Goal: Information Seeking & Learning: Check status

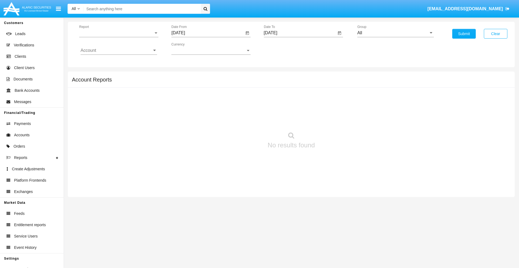
click at [119, 33] on span "Report" at bounding box center [116, 33] width 74 height 5
click at [116, 37] on span "Trades" at bounding box center [119, 37] width 76 height 13
click at [208, 33] on input "[DATE]" at bounding box center [207, 33] width 73 height 5
click at [189, 49] on span "[DATE]" at bounding box center [184, 49] width 12 height 4
click at [241, 119] on div "2025" at bounding box center [241, 120] width 17 height 10
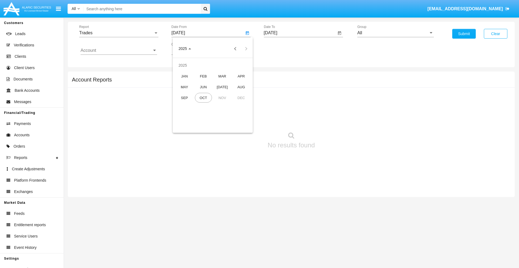
click at [222, 87] on div "JUL" at bounding box center [222, 87] width 17 height 10
click at [202, 83] on div "1" at bounding box center [202, 83] width 10 height 10
type input "07/01/25"
click at [300, 33] on input "[DATE]" at bounding box center [300, 33] width 73 height 5
click at [281, 49] on span "OCT 2025" at bounding box center [277, 49] width 12 height 4
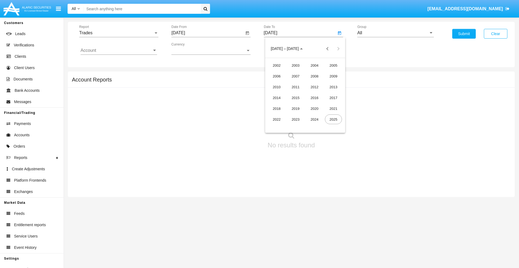
click at [333, 119] on div "2025" at bounding box center [333, 120] width 17 height 10
click at [295, 98] on div "OCT" at bounding box center [295, 98] width 17 height 10
click at [305, 72] on div "1" at bounding box center [305, 72] width 10 height 10
type input "[DATE]"
click at [395, 33] on input "All" at bounding box center [395, 33] width 76 height 5
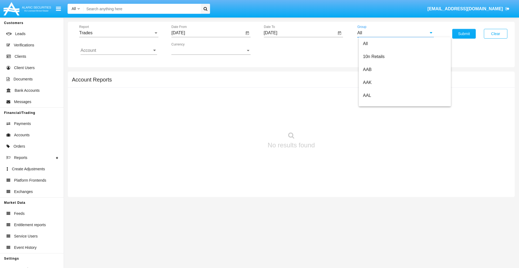
scroll to position [290, 0]
click at [380, 104] on span "Hammer Web Lite" at bounding box center [380, 104] width 35 height 5
type input "Hammer Web Lite"
click at [119, 51] on input "Account" at bounding box center [119, 50] width 76 height 5
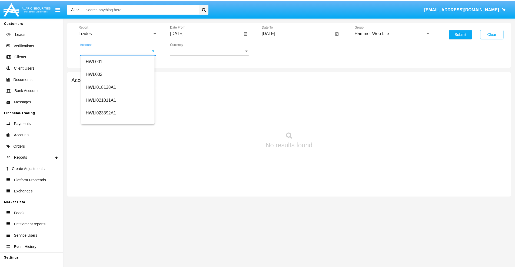
scroll to position [82, 0]
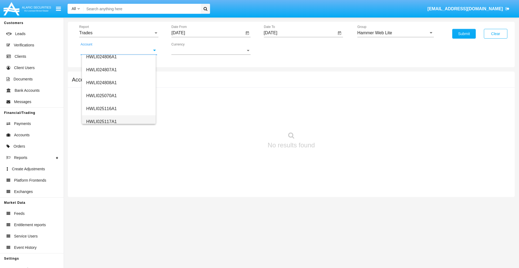
click at [101, 122] on span "HWLI025117A1" at bounding box center [101, 121] width 31 height 5
type input "HWLI025117A1"
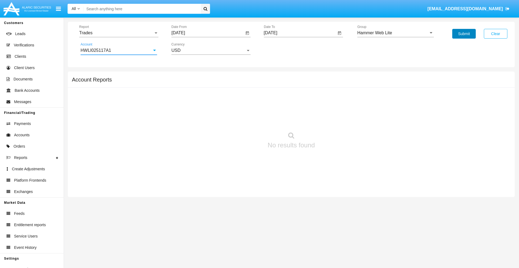
click at [464, 34] on button "Submit" at bounding box center [464, 34] width 24 height 10
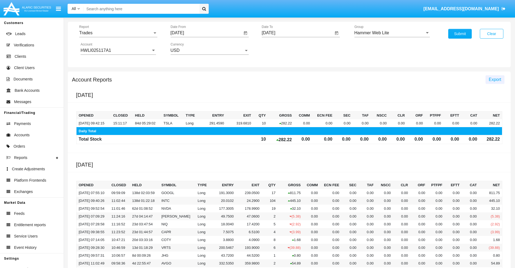
click at [494, 79] on span "Export" at bounding box center [494, 79] width 12 height 5
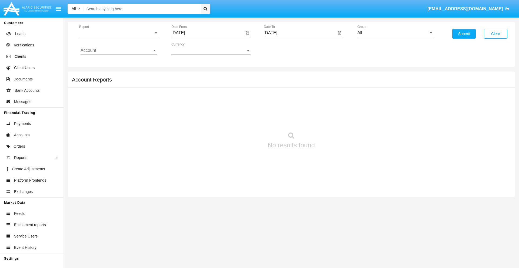
click at [119, 33] on span "Report" at bounding box center [116, 33] width 74 height 5
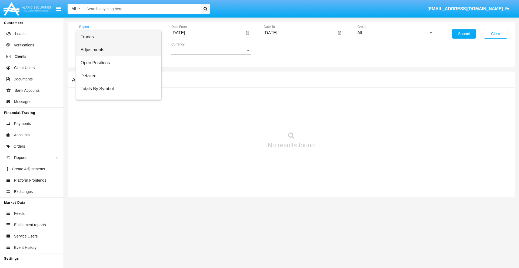
click at [116, 50] on span "Adjustments" at bounding box center [119, 49] width 76 height 13
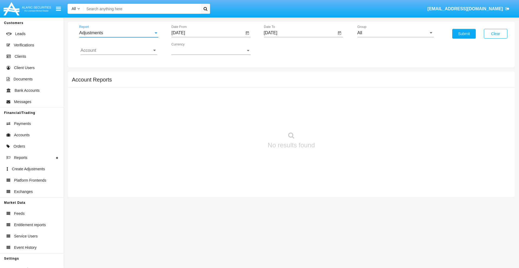
click at [208, 33] on input "[DATE]" at bounding box center [207, 33] width 73 height 5
click at [189, 49] on span "OCT 2025" at bounding box center [184, 49] width 12 height 4
click at [241, 119] on div "2025" at bounding box center [241, 120] width 17 height 10
click at [184, 98] on div "SEP" at bounding box center [184, 98] width 17 height 10
click at [191, 83] on div "1" at bounding box center [191, 83] width 10 height 10
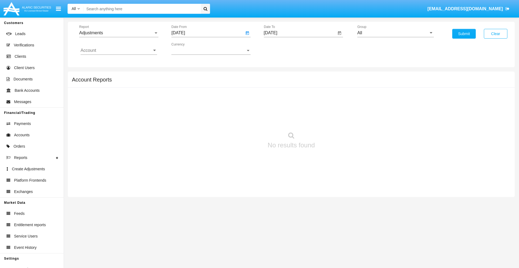
type input "09/01/25"
click at [300, 33] on input "[DATE]" at bounding box center [300, 33] width 73 height 5
click at [281, 49] on span "[DATE]" at bounding box center [277, 49] width 12 height 4
click at [333, 119] on div "2025" at bounding box center [333, 120] width 17 height 10
click at [295, 98] on div "OCT" at bounding box center [295, 98] width 17 height 10
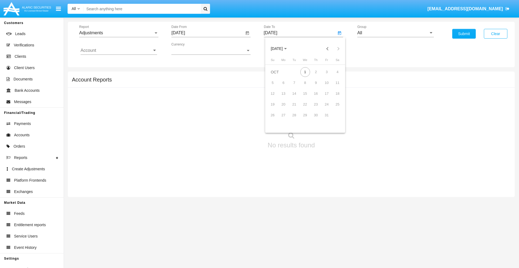
click at [305, 72] on div "1" at bounding box center [305, 72] width 10 height 10
type input "[DATE]"
click at [395, 33] on input "All" at bounding box center [395, 33] width 76 height 5
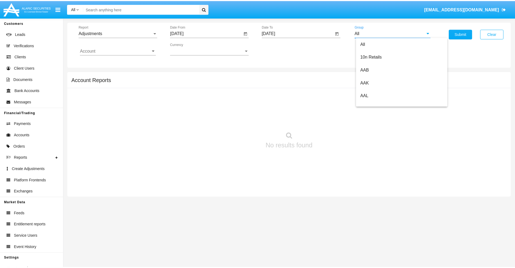
scroll to position [121, 0]
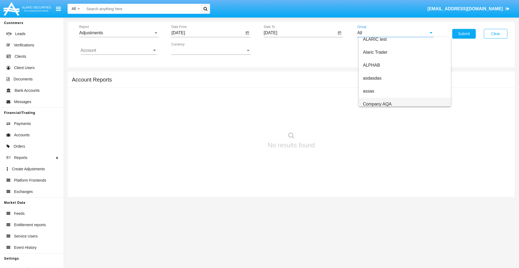
click at [377, 104] on span "Company AQA" at bounding box center [377, 104] width 29 height 5
type input "Company AQA"
click at [119, 51] on input "Account" at bounding box center [119, 50] width 76 height 5
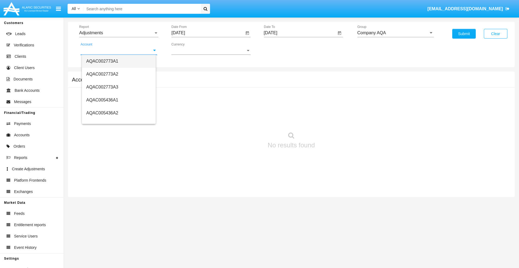
click at [102, 61] on span "AQAC002773A1" at bounding box center [102, 61] width 32 height 5
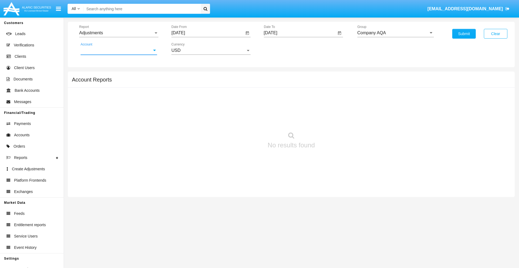
type input "AQAC002773A1"
click at [464, 34] on button "Submit" at bounding box center [464, 34] width 24 height 10
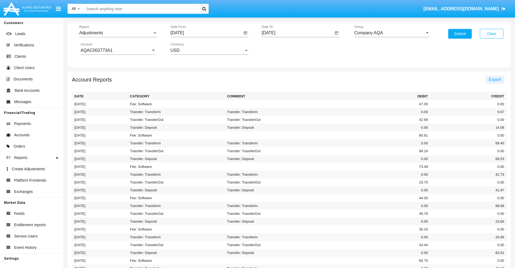
click at [494, 79] on span "Export" at bounding box center [494, 79] width 12 height 5
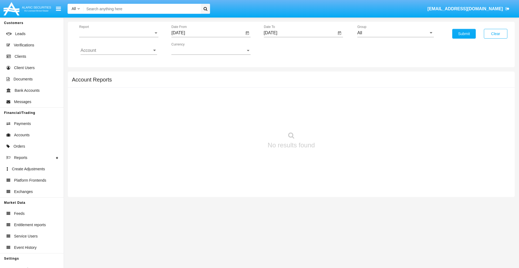
click at [119, 33] on span "Report" at bounding box center [116, 33] width 74 height 5
click at [116, 63] on span "Open Positions" at bounding box center [119, 62] width 76 height 13
click at [208, 33] on input "[DATE]" at bounding box center [207, 33] width 73 height 5
click at [189, 49] on span "[DATE]" at bounding box center [184, 49] width 12 height 4
click at [241, 119] on div "2025" at bounding box center [241, 120] width 17 height 10
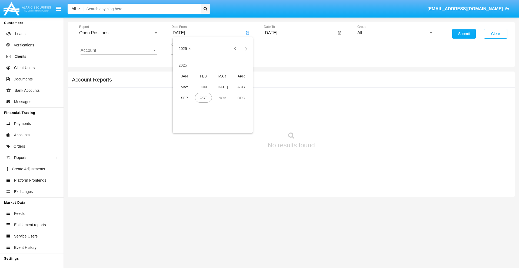
click at [184, 98] on div "SEP" at bounding box center [184, 98] width 17 height 10
click at [191, 83] on div "1" at bounding box center [191, 83] width 10 height 10
type input "09/01/25"
click at [300, 33] on input "[DATE]" at bounding box center [300, 33] width 73 height 5
click at [281, 49] on span "OCT 2025" at bounding box center [277, 49] width 12 height 4
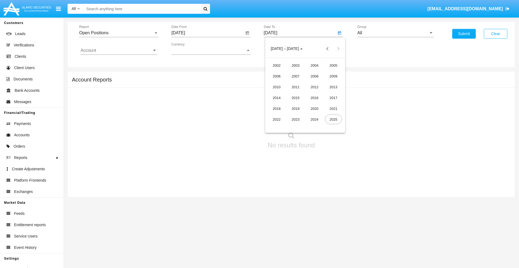
click at [333, 119] on div "2025" at bounding box center [333, 120] width 17 height 10
click at [295, 98] on div "OCT" at bounding box center [295, 98] width 17 height 10
click at [305, 72] on div "1" at bounding box center [305, 72] width 10 height 10
type input "[DATE]"
click at [395, 33] on input "All" at bounding box center [395, 33] width 76 height 5
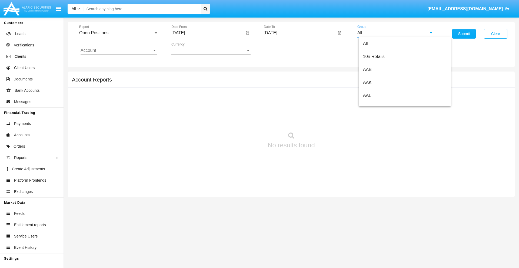
scroll to position [290, 0]
click at [380, 104] on span "Hammer Web Lite" at bounding box center [380, 104] width 35 height 5
type input "Hammer Web Lite"
click at [119, 51] on input "Account" at bounding box center [119, 50] width 76 height 5
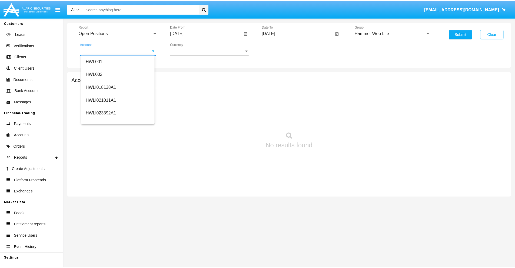
scroll to position [82, 0]
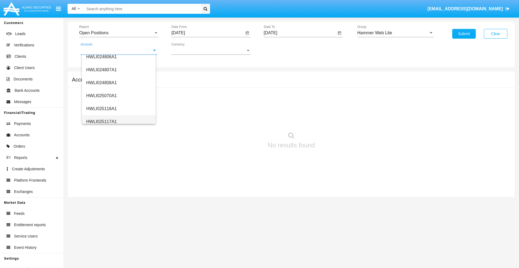
click at [101, 122] on span "HWLI025117A1" at bounding box center [101, 121] width 31 height 5
type input "HWLI025117A1"
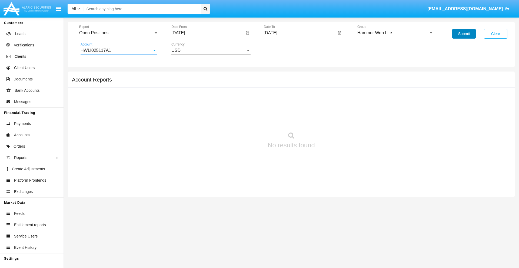
click at [464, 34] on button "Submit" at bounding box center [464, 34] width 24 height 10
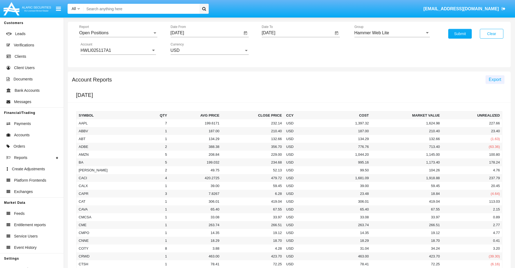
click at [494, 79] on span "Export" at bounding box center [494, 79] width 12 height 5
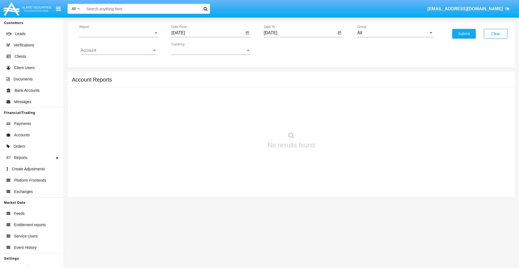
click at [119, 33] on span "Report" at bounding box center [116, 33] width 74 height 5
click at [116, 76] on span "Detailed" at bounding box center [119, 75] width 76 height 13
click at [208, 33] on input "[DATE]" at bounding box center [207, 33] width 73 height 5
click at [189, 49] on span "[DATE]" at bounding box center [184, 49] width 12 height 4
click at [241, 119] on div "2025" at bounding box center [241, 120] width 17 height 10
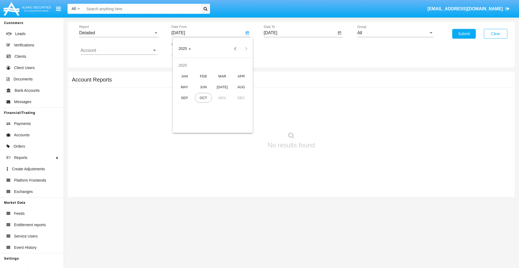
click at [184, 98] on div "SEP" at bounding box center [184, 98] width 17 height 10
click at [180, 115] on div "21" at bounding box center [180, 116] width 10 height 10
type input "[DATE]"
click at [300, 33] on input "[DATE]" at bounding box center [300, 33] width 73 height 5
click at [281, 49] on span "[DATE]" at bounding box center [277, 49] width 12 height 4
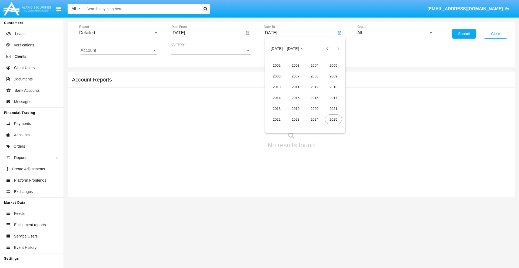
click at [333, 119] on div "2025" at bounding box center [333, 120] width 17 height 10
click at [295, 98] on div "OCT" at bounding box center [295, 98] width 17 height 10
click at [305, 72] on div "1" at bounding box center [305, 72] width 10 height 10
type input "[DATE]"
click at [395, 33] on input "All" at bounding box center [395, 33] width 76 height 5
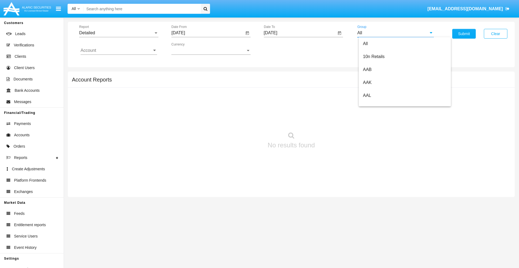
scroll to position [290, 0]
click at [380, 104] on span "Hammer Web Lite" at bounding box center [380, 104] width 35 height 5
type input "Hammer Web Lite"
click at [119, 51] on input "Account" at bounding box center [119, 50] width 76 height 5
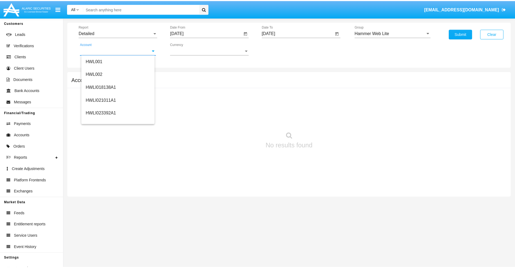
scroll to position [82, 0]
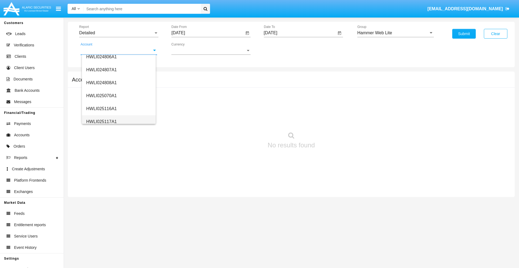
click at [101, 122] on span "HWLI025117A1" at bounding box center [101, 121] width 31 height 5
type input "HWLI025117A1"
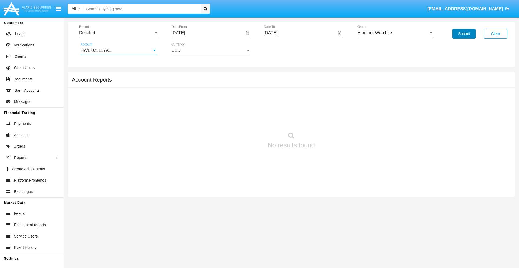
click at [464, 34] on button "Submit" at bounding box center [464, 34] width 24 height 10
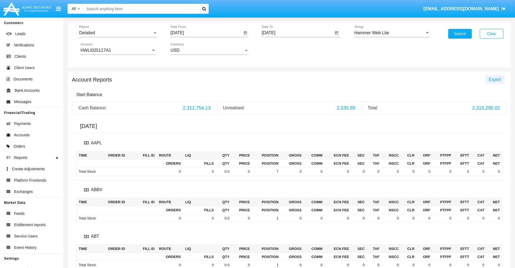
click at [494, 79] on span "Export" at bounding box center [494, 79] width 12 height 5
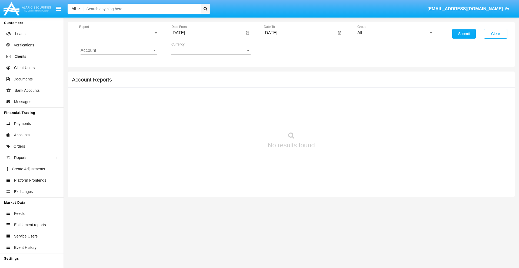
click at [119, 33] on span "Report" at bounding box center [116, 33] width 74 height 5
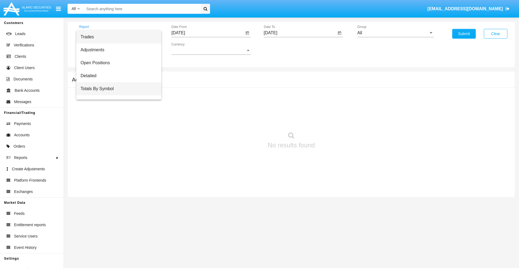
click at [116, 89] on span "Totals By Symbol" at bounding box center [119, 88] width 76 height 13
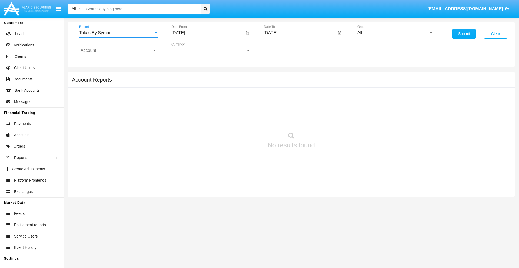
click at [208, 33] on input "[DATE]" at bounding box center [207, 33] width 73 height 5
click at [189, 49] on span "[DATE]" at bounding box center [184, 49] width 12 height 4
click at [241, 119] on div "2025" at bounding box center [241, 120] width 17 height 10
click at [184, 98] on div "SEP" at bounding box center [184, 98] width 17 height 10
click at [191, 83] on div "1" at bounding box center [191, 83] width 10 height 10
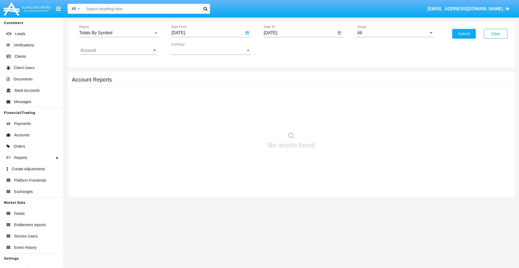
type input "09/01/25"
click at [300, 33] on input "[DATE]" at bounding box center [300, 33] width 73 height 5
click at [281, 49] on span "[DATE]" at bounding box center [277, 49] width 12 height 4
click at [333, 119] on div "2025" at bounding box center [333, 120] width 17 height 10
click at [295, 98] on div "OCT" at bounding box center [295, 98] width 17 height 10
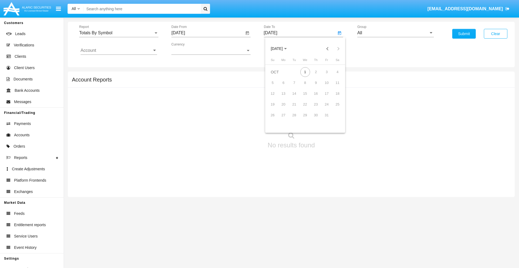
click at [305, 72] on div "1" at bounding box center [305, 72] width 10 height 10
type input "[DATE]"
click at [395, 33] on input "All" at bounding box center [395, 33] width 76 height 5
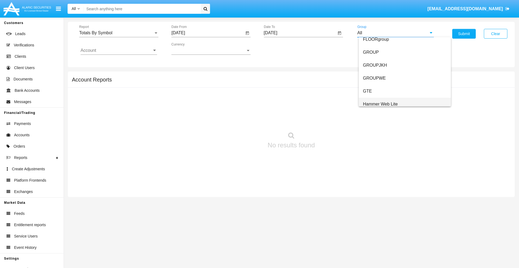
click at [380, 104] on span "Hammer Web Lite" at bounding box center [380, 104] width 35 height 5
type input "Hammer Web Lite"
click at [119, 51] on input "Account" at bounding box center [119, 50] width 76 height 5
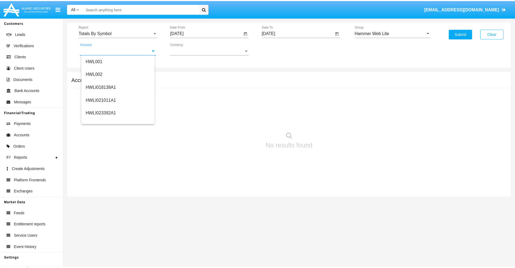
scroll to position [82, 0]
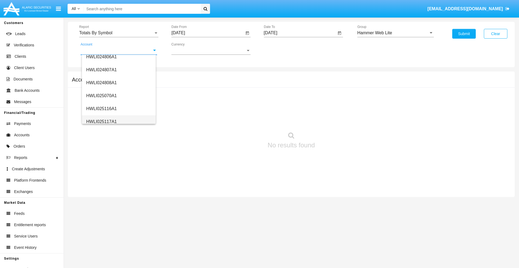
click at [101, 122] on span "HWLI025117A1" at bounding box center [101, 121] width 31 height 5
type input "HWLI025117A1"
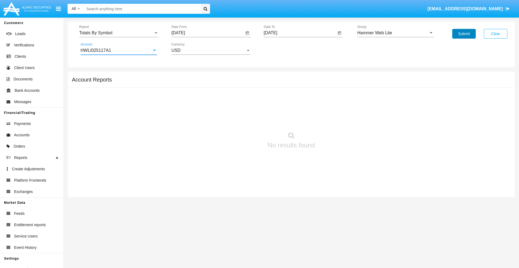
click at [464, 34] on button "Submit" at bounding box center [464, 34] width 24 height 10
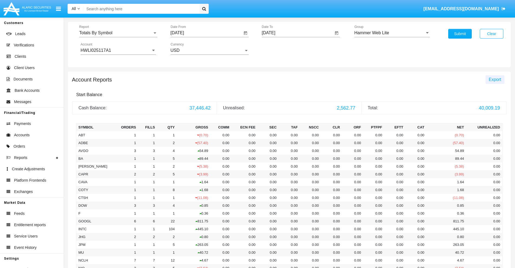
click at [494, 79] on span "Export" at bounding box center [494, 79] width 12 height 5
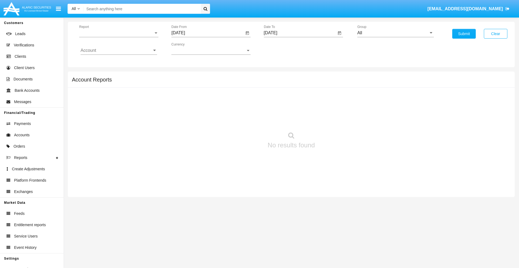
click at [119, 33] on span "Report" at bounding box center [116, 33] width 74 height 5
click at [116, 93] on span "Totals By Date" at bounding box center [119, 93] width 76 height 13
click at [208, 33] on input "[DATE]" at bounding box center [207, 33] width 73 height 5
click at [189, 49] on span "[DATE]" at bounding box center [184, 49] width 12 height 4
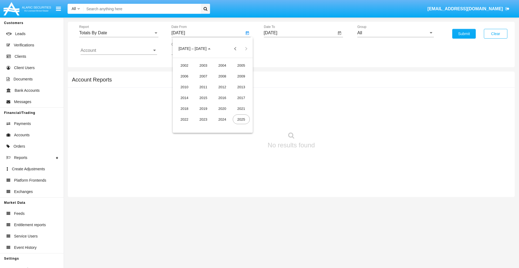
click at [241, 119] on div "2025" at bounding box center [241, 120] width 17 height 10
click at [184, 98] on div "SEP" at bounding box center [184, 98] width 17 height 10
click at [202, 104] on div "16" at bounding box center [202, 105] width 10 height 10
type input "[DATE]"
click at [300, 33] on input "[DATE]" at bounding box center [300, 33] width 73 height 5
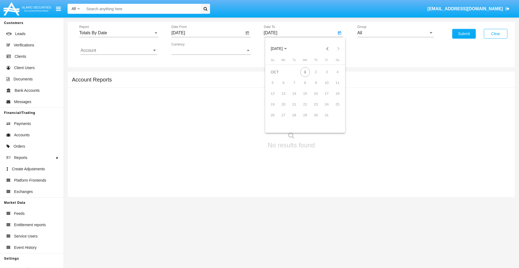
click at [281, 49] on span "[DATE]" at bounding box center [277, 49] width 12 height 4
click at [333, 119] on div "2025" at bounding box center [333, 120] width 17 height 10
click at [295, 98] on div "OCT" at bounding box center [295, 98] width 17 height 10
click at [305, 72] on div "1" at bounding box center [305, 72] width 10 height 10
type input "[DATE]"
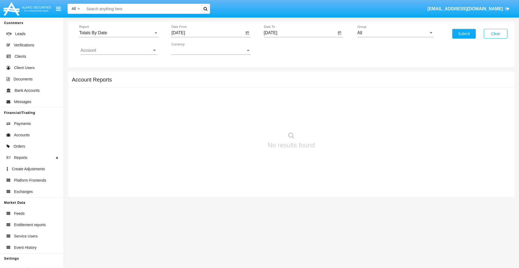
click at [395, 33] on input "All" at bounding box center [395, 33] width 76 height 5
click at [380, 104] on span "Hammer Web Lite" at bounding box center [380, 104] width 35 height 5
type input "Hammer Web Lite"
click at [119, 51] on input "Account" at bounding box center [119, 50] width 76 height 5
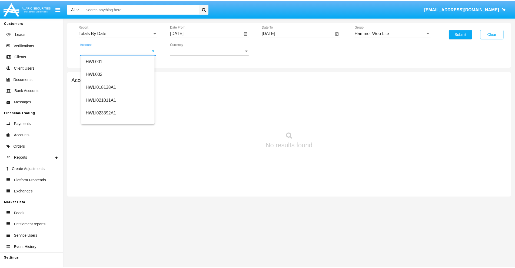
scroll to position [82, 0]
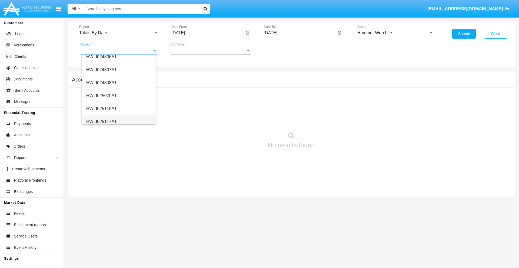
click at [101, 122] on span "HWLI025117A1" at bounding box center [101, 121] width 31 height 5
type input "HWLI025117A1"
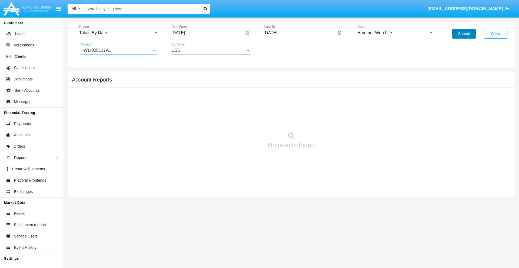
click at [464, 34] on button "Submit" at bounding box center [464, 34] width 24 height 10
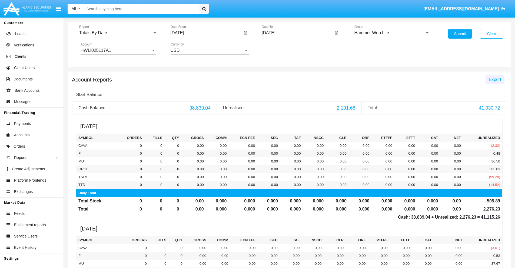
click at [494, 79] on span "Export" at bounding box center [494, 79] width 12 height 5
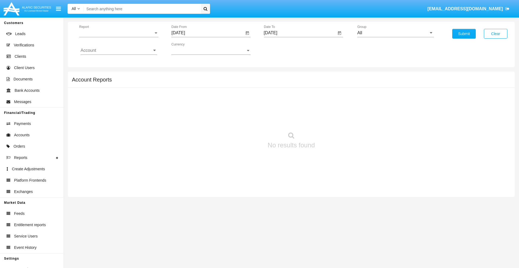
click at [119, 33] on span "Report" at bounding box center [116, 33] width 74 height 5
click at [116, 93] on span "Summary By Date" at bounding box center [119, 93] width 76 height 13
click at [208, 33] on input "[DATE]" at bounding box center [207, 33] width 73 height 5
click at [189, 49] on span "[DATE]" at bounding box center [184, 49] width 12 height 4
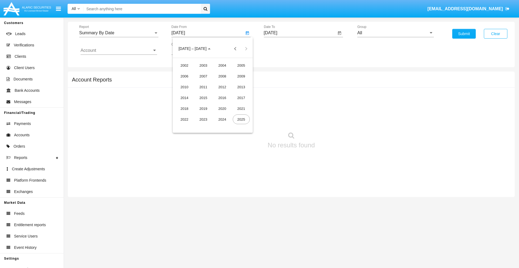
click at [241, 119] on div "2025" at bounding box center [241, 120] width 17 height 10
click at [184, 98] on div "SEP" at bounding box center [184, 98] width 17 height 10
click at [202, 104] on div "16" at bounding box center [202, 105] width 10 height 10
type input "[DATE]"
click at [300, 33] on input "[DATE]" at bounding box center [300, 33] width 73 height 5
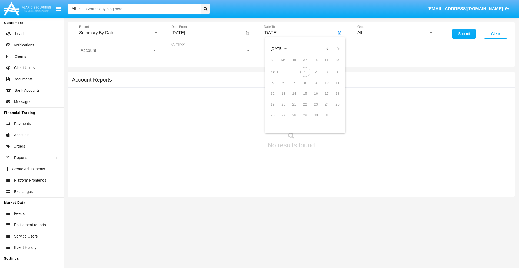
click at [281, 49] on span "[DATE]" at bounding box center [277, 49] width 12 height 4
click at [333, 119] on div "2025" at bounding box center [333, 120] width 17 height 10
click at [295, 98] on div "OCT" at bounding box center [295, 98] width 17 height 10
click at [305, 72] on div "1" at bounding box center [305, 72] width 10 height 10
type input "[DATE]"
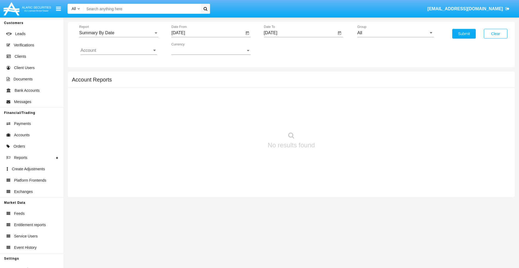
click at [395, 33] on input "All" at bounding box center [395, 33] width 76 height 5
click at [380, 104] on span "Hammer Web Lite" at bounding box center [380, 104] width 35 height 5
type input "Hammer Web Lite"
click at [119, 51] on input "Account" at bounding box center [119, 50] width 76 height 5
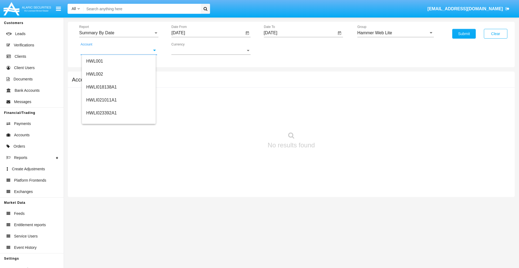
scroll to position [82, 0]
click at [101, 122] on span "HWLI025117A1" at bounding box center [101, 121] width 31 height 5
type input "HWLI025117A1"
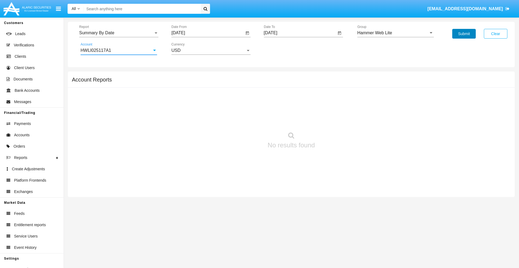
click at [464, 34] on button "Submit" at bounding box center [464, 34] width 24 height 10
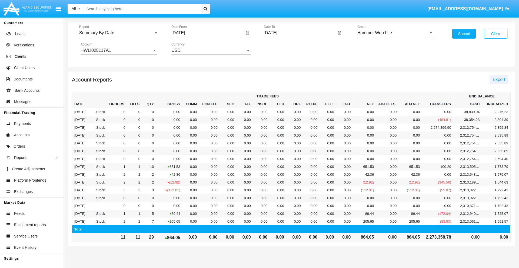
click at [498, 79] on span "Export" at bounding box center [499, 79] width 12 height 5
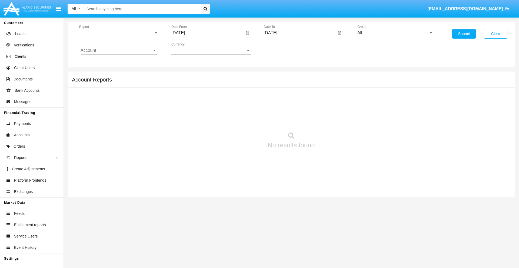
click at [119, 33] on span "Report" at bounding box center [116, 33] width 74 height 5
click at [116, 93] on span "Fees By Destination" at bounding box center [119, 93] width 76 height 13
click at [208, 33] on input "[DATE]" at bounding box center [207, 33] width 73 height 5
click at [189, 49] on span "[DATE]" at bounding box center [184, 49] width 12 height 4
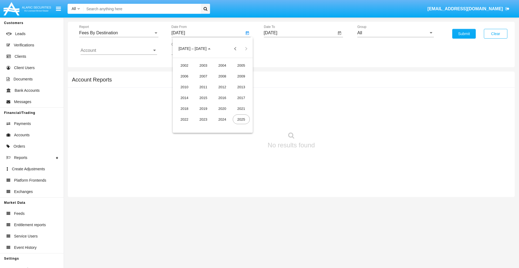
click at [241, 119] on div "2025" at bounding box center [241, 120] width 17 height 10
click at [222, 87] on div "[DATE]" at bounding box center [222, 87] width 17 height 10
click at [202, 83] on div "1" at bounding box center [202, 83] width 10 height 10
type input "07/01/25"
click at [300, 33] on input "[DATE]" at bounding box center [300, 33] width 73 height 5
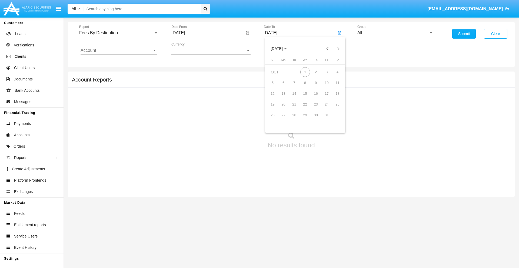
click at [281, 49] on span "[DATE]" at bounding box center [277, 49] width 12 height 4
click at [333, 119] on div "2025" at bounding box center [333, 120] width 17 height 10
click at [295, 98] on div "OCT" at bounding box center [295, 98] width 17 height 10
click at [305, 72] on div "1" at bounding box center [305, 72] width 10 height 10
type input "10/01/25"
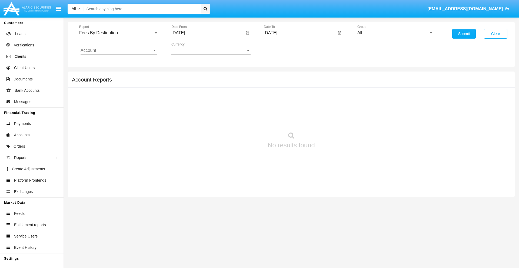
click at [395, 33] on input "All" at bounding box center [395, 33] width 76 height 5
type input "Hammer Web Lite"
click at [119, 51] on input "Account" at bounding box center [119, 50] width 76 height 5
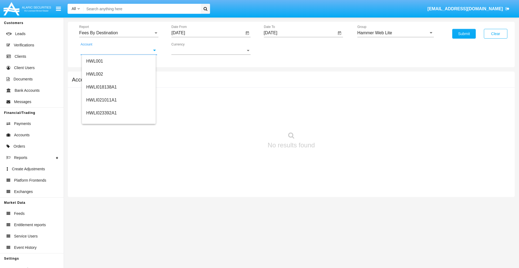
scroll to position [82, 0]
click at [101, 122] on span "HWLI025117A1" at bounding box center [101, 121] width 31 height 5
type input "HWLI025117A1"
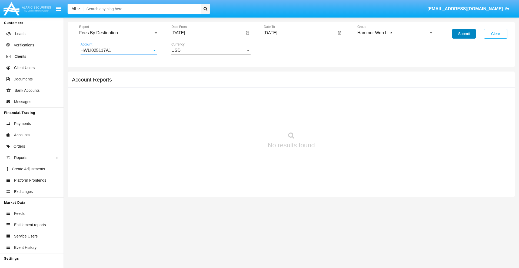
click at [464, 34] on button "Submit" at bounding box center [464, 34] width 24 height 10
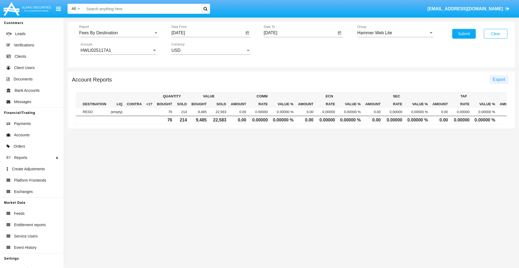
click at [498, 79] on span "Export" at bounding box center [499, 79] width 12 height 5
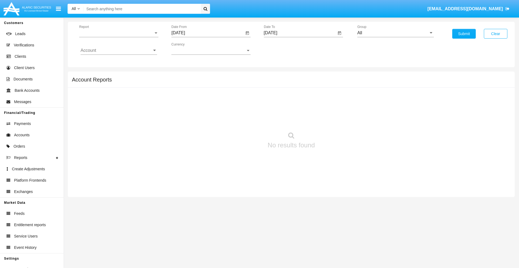
click at [119, 33] on span "Report" at bounding box center [116, 33] width 74 height 5
click at [116, 37] on span "Trades" at bounding box center [119, 37] width 76 height 13
click at [208, 33] on input "[DATE]" at bounding box center [207, 33] width 73 height 5
click at [189, 49] on span "[DATE]" at bounding box center [184, 49] width 12 height 4
click at [203, 109] on div "2019" at bounding box center [203, 109] width 17 height 10
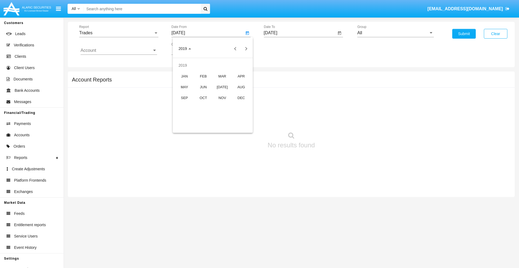
click at [184, 76] on div "JAN" at bounding box center [184, 76] width 17 height 10
click at [202, 83] on div "1" at bounding box center [202, 83] width 10 height 10
type input "[DATE]"
click at [300, 33] on input "[DATE]" at bounding box center [300, 33] width 73 height 5
click at [281, 49] on span "[DATE]" at bounding box center [277, 49] width 12 height 4
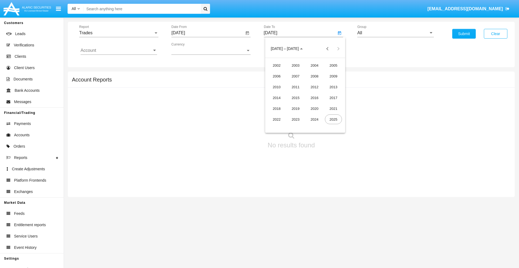
click at [295, 109] on div "2019" at bounding box center [295, 109] width 17 height 10
click at [276, 76] on div "JAN" at bounding box center [276, 76] width 17 height 10
click at [294, 83] on div "1" at bounding box center [294, 83] width 10 height 10
type input "[DATE]"
click at [119, 51] on input "Account" at bounding box center [119, 50] width 76 height 5
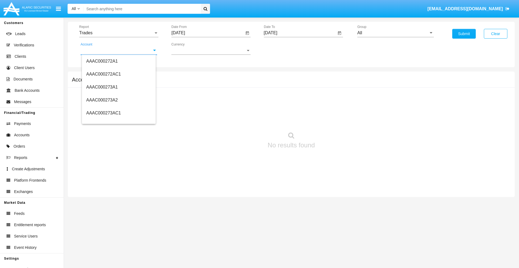
scroll to position [65795, 0]
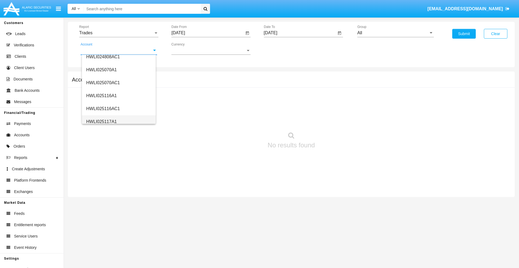
click at [101, 122] on span "HWLI025117A1" at bounding box center [101, 121] width 31 height 5
type input "HWLI025117A1"
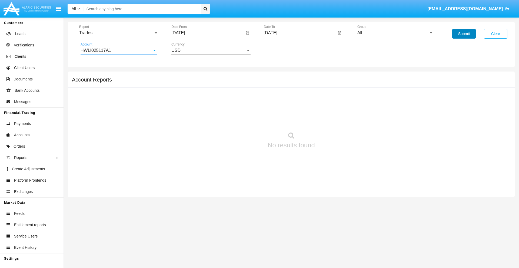
click at [464, 34] on button "Submit" at bounding box center [464, 34] width 24 height 10
click at [119, 33] on span "Report" at bounding box center [116, 33] width 74 height 5
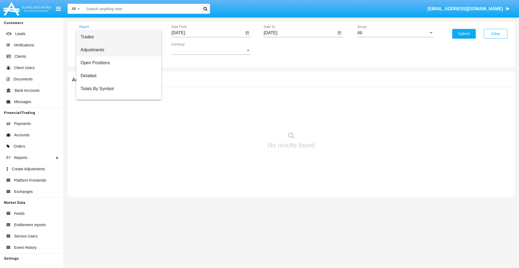
click at [116, 50] on span "Adjustments" at bounding box center [119, 49] width 76 height 13
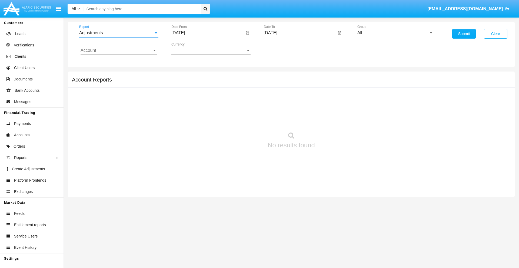
click at [208, 33] on input "[DATE]" at bounding box center [207, 33] width 73 height 5
click at [189, 49] on span "[DATE]" at bounding box center [184, 49] width 12 height 4
click at [203, 109] on div "2019" at bounding box center [203, 109] width 17 height 10
click at [184, 76] on div "JAN" at bounding box center [184, 76] width 17 height 10
click at [202, 83] on div "1" at bounding box center [202, 83] width 10 height 10
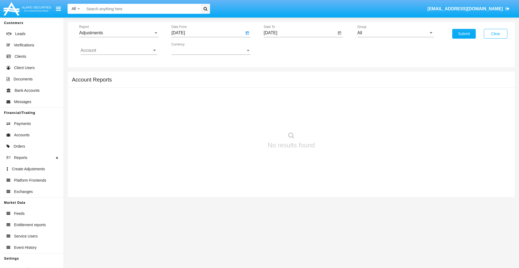
type input "[DATE]"
click at [300, 33] on input "[DATE]" at bounding box center [300, 33] width 73 height 5
click at [281, 49] on span "[DATE]" at bounding box center [277, 49] width 12 height 4
click at [295, 109] on div "2019" at bounding box center [295, 109] width 17 height 10
click at [276, 76] on div "JAN" at bounding box center [276, 76] width 17 height 10
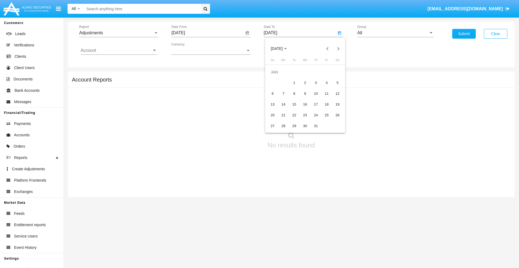
click at [294, 83] on div "1" at bounding box center [294, 83] width 10 height 10
type input "[DATE]"
click at [119, 51] on input "Account" at bounding box center [119, 50] width 76 height 5
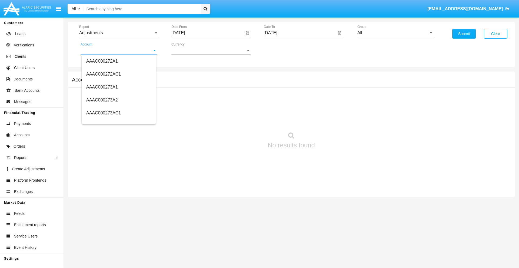
scroll to position [65795, 0]
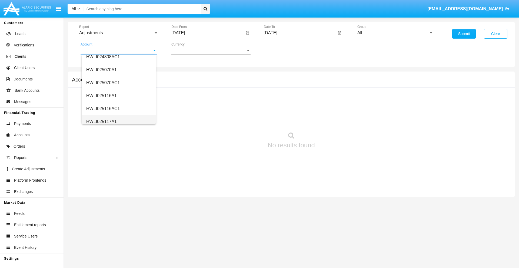
click at [101, 122] on span "HWLI025117A1" at bounding box center [101, 121] width 31 height 5
type input "HWLI025117A1"
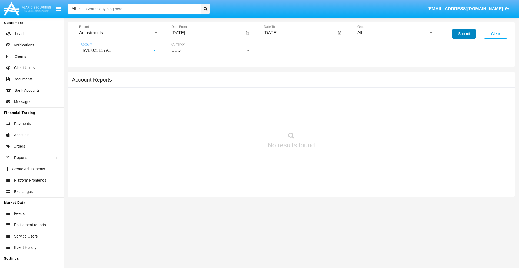
click at [464, 34] on button "Submit" at bounding box center [464, 34] width 24 height 10
click at [119, 33] on span "Report" at bounding box center [116, 33] width 74 height 5
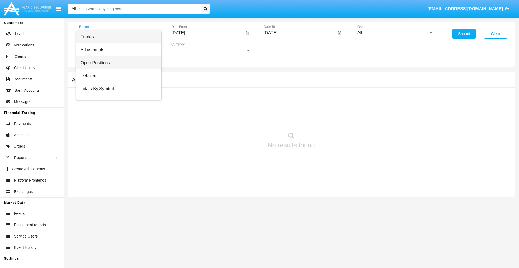
click at [116, 63] on span "Open Positions" at bounding box center [119, 62] width 76 height 13
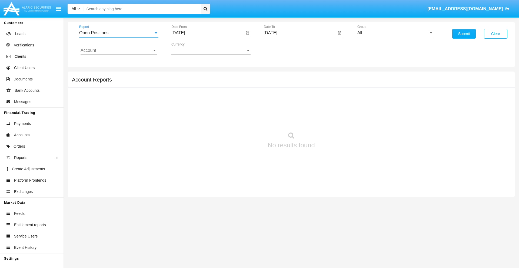
click at [208, 33] on input "[DATE]" at bounding box center [207, 33] width 73 height 5
click at [189, 49] on span "[DATE]" at bounding box center [184, 49] width 12 height 4
click at [203, 109] on div "2019" at bounding box center [203, 109] width 17 height 10
click at [184, 76] on div "JAN" at bounding box center [184, 76] width 17 height 10
click at [202, 83] on div "1" at bounding box center [202, 83] width 10 height 10
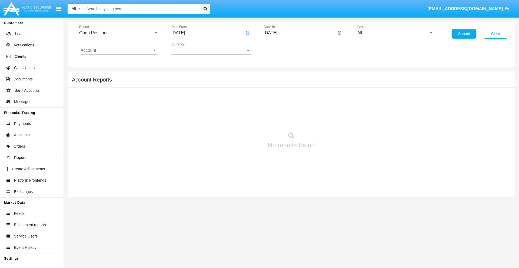
type input "[DATE]"
click at [300, 33] on input "[DATE]" at bounding box center [300, 33] width 73 height 5
click at [281, 49] on span "[DATE]" at bounding box center [277, 49] width 12 height 4
click at [295, 109] on div "2019" at bounding box center [295, 109] width 17 height 10
click at [276, 76] on div "JAN" at bounding box center [276, 76] width 17 height 10
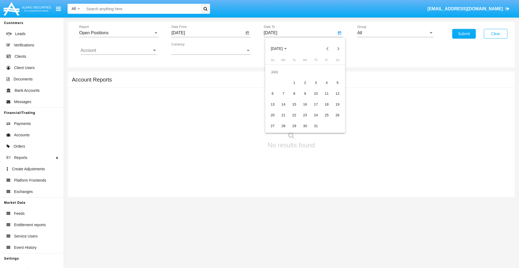
click at [294, 83] on div "1" at bounding box center [294, 83] width 10 height 10
type input "[DATE]"
click at [119, 51] on input "Account" at bounding box center [119, 50] width 76 height 5
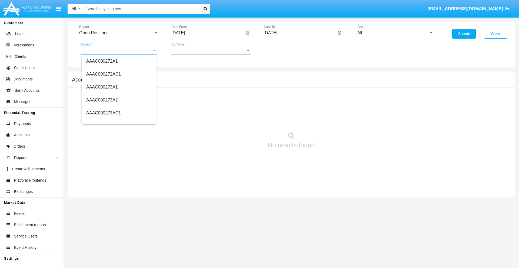
scroll to position [65795, 0]
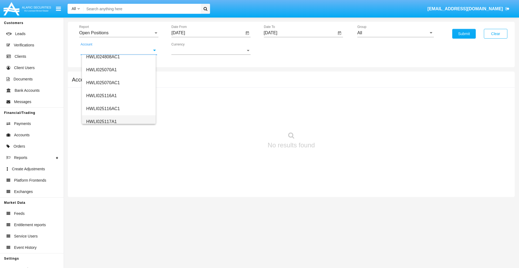
click at [101, 122] on span "HWLI025117A1" at bounding box center [101, 121] width 31 height 5
type input "HWLI025117A1"
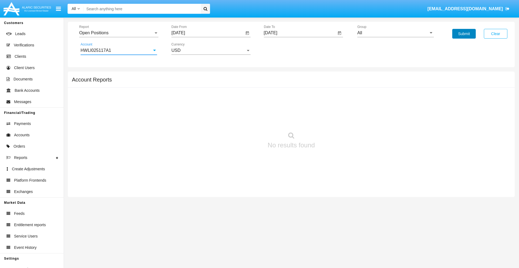
click at [464, 34] on button "Submit" at bounding box center [464, 34] width 24 height 10
click at [119, 33] on span "Report" at bounding box center [116, 33] width 74 height 5
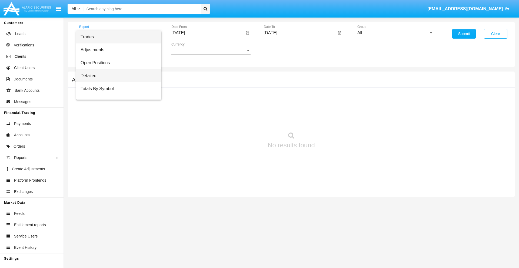
click at [116, 76] on span "Detailed" at bounding box center [119, 75] width 76 height 13
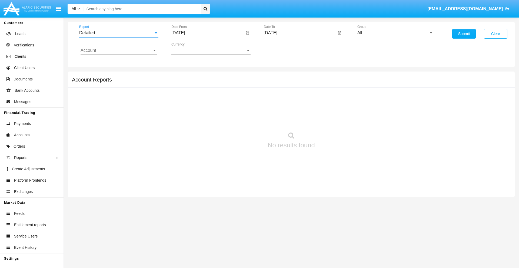
click at [208, 33] on input "[DATE]" at bounding box center [207, 33] width 73 height 5
click at [189, 49] on span "[DATE]" at bounding box center [184, 49] width 12 height 4
click at [203, 109] on div "2019" at bounding box center [203, 109] width 17 height 10
click at [184, 76] on div "JAN" at bounding box center [184, 76] width 17 height 10
click at [202, 83] on div "1" at bounding box center [202, 83] width 10 height 10
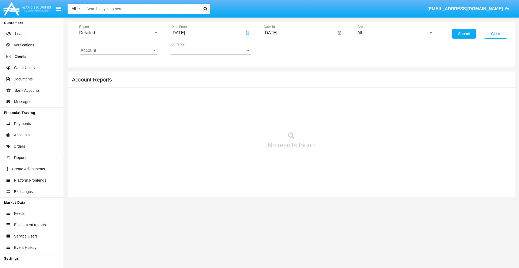
type input "[DATE]"
click at [300, 33] on input "[DATE]" at bounding box center [300, 33] width 73 height 5
click at [281, 49] on span "[DATE]" at bounding box center [277, 49] width 12 height 4
click at [295, 109] on div "2019" at bounding box center [295, 109] width 17 height 10
click at [276, 76] on div "JAN" at bounding box center [276, 76] width 17 height 10
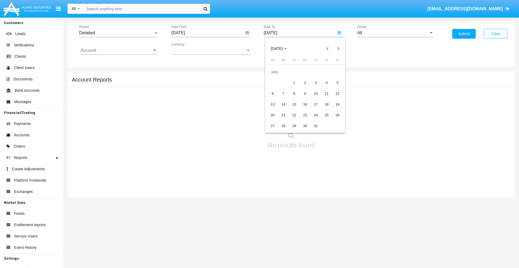
click at [294, 83] on div "1" at bounding box center [294, 83] width 10 height 10
type input "[DATE]"
click at [119, 51] on input "Account" at bounding box center [119, 50] width 76 height 5
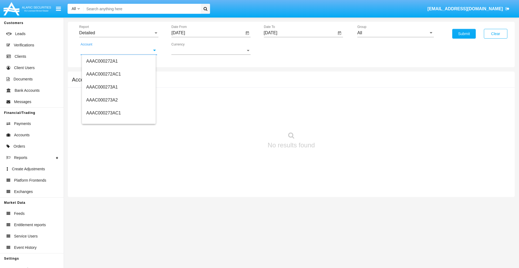
scroll to position [65795, 0]
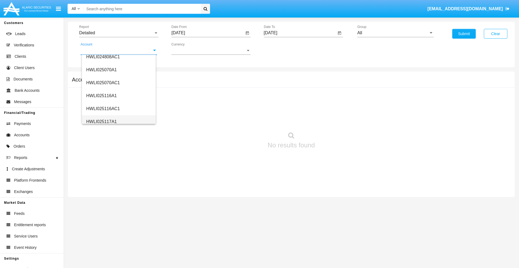
click at [101, 122] on span "HWLI025117A1" at bounding box center [101, 121] width 31 height 5
type input "HWLI025117A1"
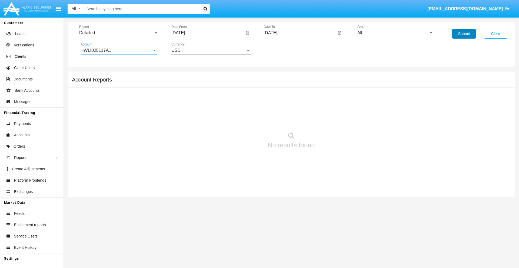
click at [464, 34] on button "Submit" at bounding box center [464, 34] width 24 height 10
click at [119, 33] on span "Report" at bounding box center [116, 33] width 74 height 5
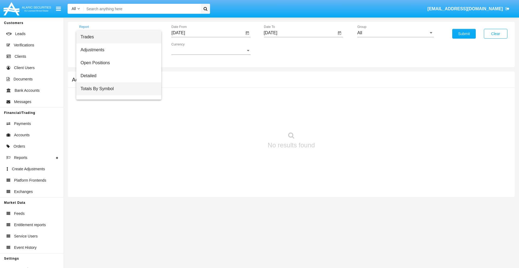
click at [116, 89] on span "Totals By Symbol" at bounding box center [119, 88] width 76 height 13
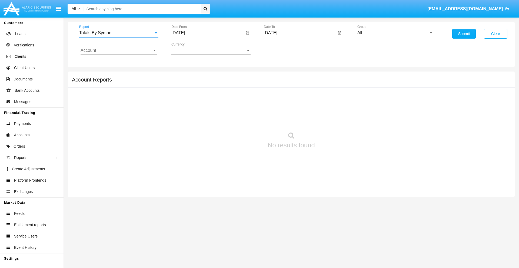
click at [208, 33] on input "[DATE]" at bounding box center [207, 33] width 73 height 5
click at [189, 49] on span "[DATE]" at bounding box center [184, 49] width 12 height 4
click at [203, 109] on div "2019" at bounding box center [203, 109] width 17 height 10
click at [184, 76] on div "JAN" at bounding box center [184, 76] width 17 height 10
click at [202, 83] on div "1" at bounding box center [202, 83] width 10 height 10
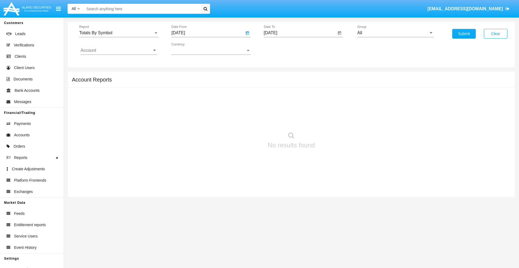
type input "[DATE]"
click at [300, 33] on input "[DATE]" at bounding box center [300, 33] width 73 height 5
click at [281, 49] on span "[DATE]" at bounding box center [277, 49] width 12 height 4
click at [295, 109] on div "2019" at bounding box center [295, 109] width 17 height 10
click at [276, 76] on div "JAN" at bounding box center [276, 76] width 17 height 10
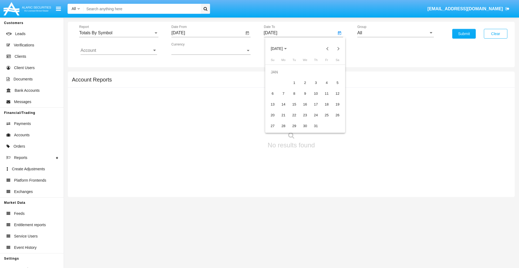
click at [294, 83] on div "1" at bounding box center [294, 83] width 10 height 10
type input "[DATE]"
click at [119, 51] on input "Account" at bounding box center [119, 50] width 76 height 5
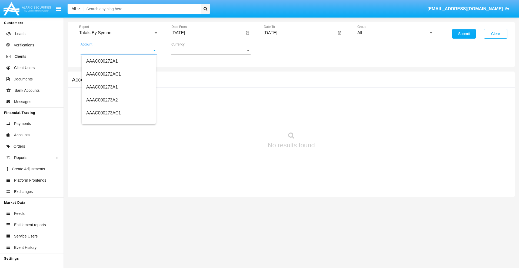
scroll to position [65795, 0]
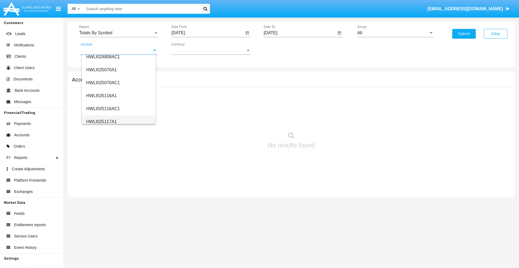
click at [101, 122] on span "HWLI025117A1" at bounding box center [101, 121] width 31 height 5
type input "HWLI025117A1"
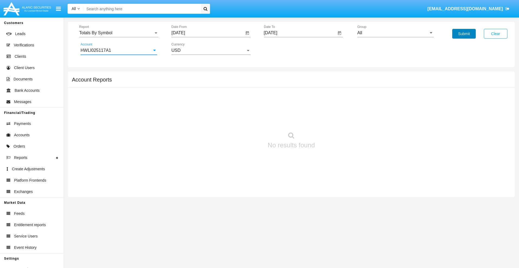
click at [464, 34] on button "Submit" at bounding box center [464, 34] width 24 height 10
click at [119, 33] on span "Report" at bounding box center [116, 33] width 74 height 5
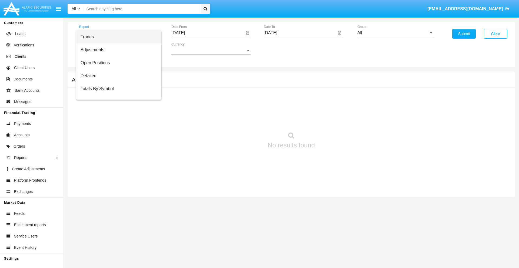
scroll to position [9, 0]
click at [116, 93] on span "Totals By Date" at bounding box center [119, 93] width 76 height 13
click at [208, 33] on input "[DATE]" at bounding box center [207, 33] width 73 height 5
click at [189, 49] on span "[DATE]" at bounding box center [184, 49] width 12 height 4
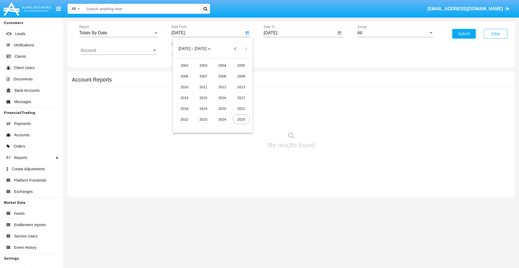
click at [203, 109] on div "2019" at bounding box center [203, 109] width 17 height 10
click at [184, 76] on div "JAN" at bounding box center [184, 76] width 17 height 10
click at [202, 83] on div "1" at bounding box center [202, 83] width 10 height 10
type input "[DATE]"
click at [300, 33] on input "[DATE]" at bounding box center [300, 33] width 73 height 5
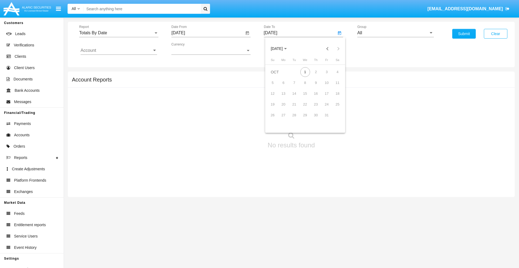
click at [281, 49] on span "[DATE]" at bounding box center [277, 49] width 12 height 4
click at [295, 109] on div "2019" at bounding box center [295, 109] width 17 height 10
click at [276, 76] on div "JAN" at bounding box center [276, 76] width 17 height 10
click at [294, 83] on div "1" at bounding box center [294, 83] width 10 height 10
type input "[DATE]"
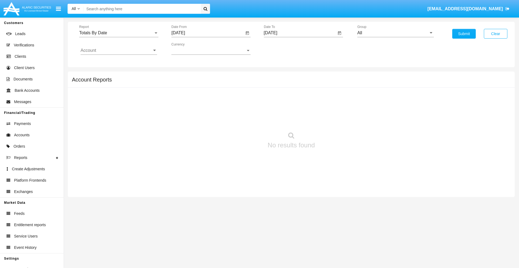
click at [119, 51] on input "Account" at bounding box center [119, 50] width 76 height 5
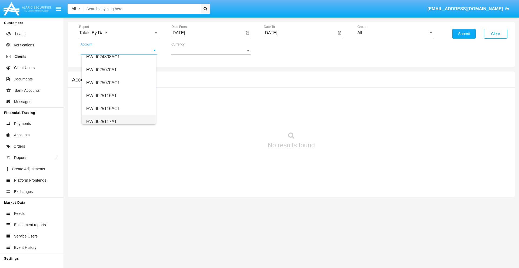
click at [101, 122] on span "HWLI025117A1" at bounding box center [101, 121] width 31 height 5
type input "HWLI025117A1"
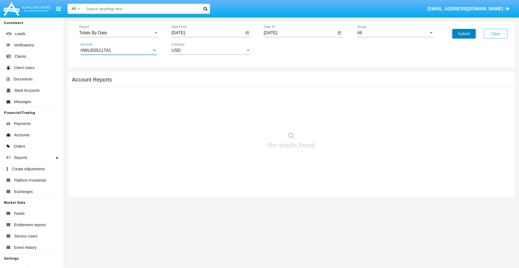
click at [464, 34] on button "Submit" at bounding box center [464, 34] width 24 height 10
click at [119, 33] on span "Report" at bounding box center [116, 33] width 74 height 5
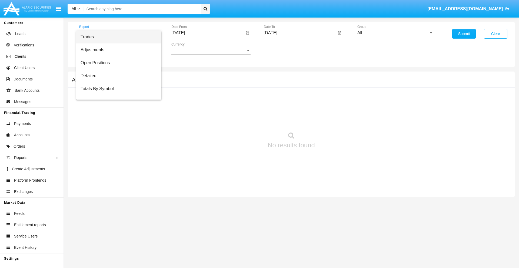
scroll to position [22, 0]
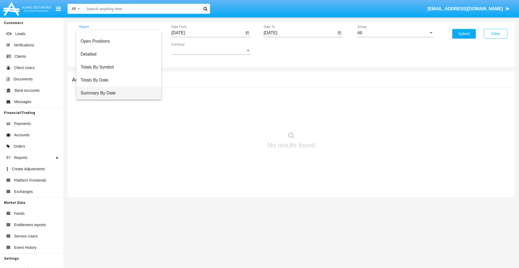
click at [116, 93] on span "Summary By Date" at bounding box center [119, 93] width 76 height 13
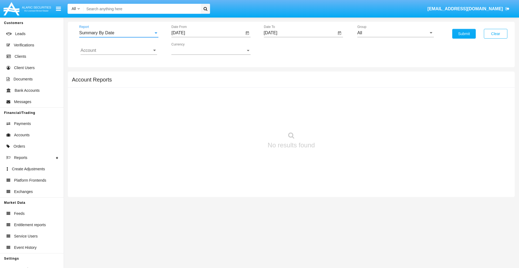
click at [208, 33] on input "[DATE]" at bounding box center [207, 33] width 73 height 5
click at [189, 49] on span "[DATE]" at bounding box center [184, 49] width 12 height 4
click at [203, 109] on div "2019" at bounding box center [203, 109] width 17 height 10
click at [184, 76] on div "JAN" at bounding box center [184, 76] width 17 height 10
click at [202, 83] on div "1" at bounding box center [202, 83] width 10 height 10
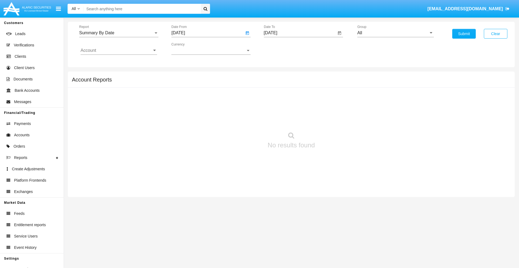
type input "[DATE]"
click at [300, 33] on input "[DATE]" at bounding box center [300, 33] width 73 height 5
click at [281, 49] on span "[DATE]" at bounding box center [277, 49] width 12 height 4
click at [295, 109] on div "2019" at bounding box center [295, 109] width 17 height 10
click at [276, 76] on div "JAN" at bounding box center [276, 76] width 17 height 10
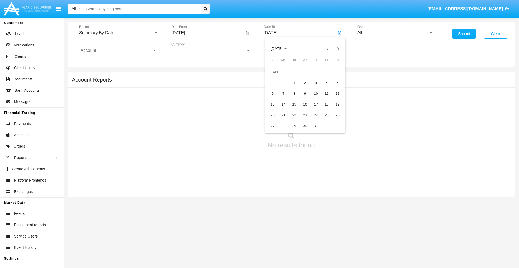
click at [294, 83] on div "1" at bounding box center [294, 83] width 10 height 10
type input "[DATE]"
click at [119, 51] on input "Account" at bounding box center [119, 50] width 76 height 5
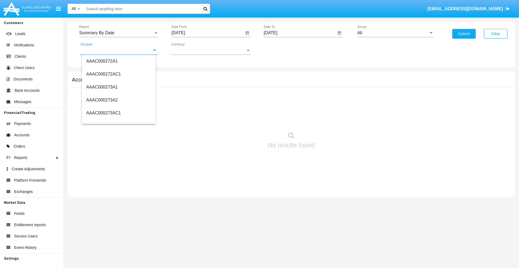
scroll to position [65795, 0]
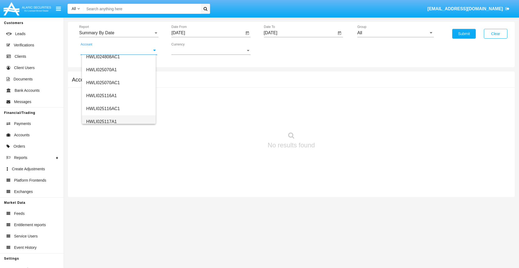
click at [101, 122] on span "HWLI025117A1" at bounding box center [101, 121] width 31 height 5
type input "HWLI025117A1"
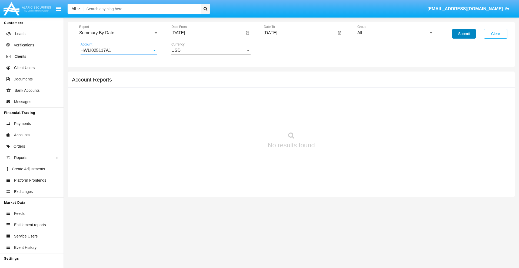
click at [464, 34] on button "Submit" at bounding box center [464, 34] width 24 height 10
click at [119, 33] on span "Report" at bounding box center [116, 33] width 74 height 5
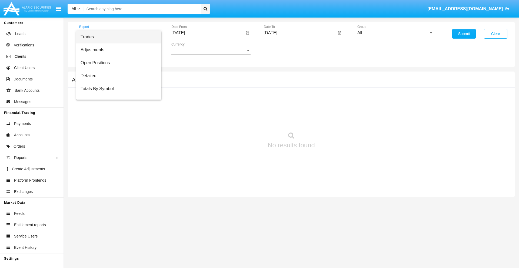
scroll to position [35, 0]
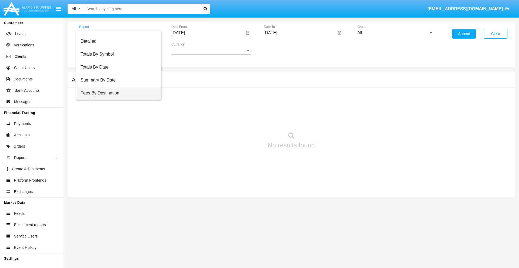
click at [116, 93] on span "Fees By Destination" at bounding box center [119, 93] width 76 height 13
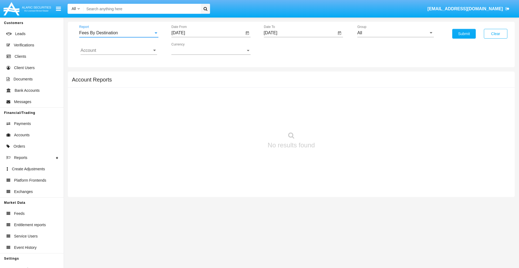
click at [208, 33] on input "[DATE]" at bounding box center [207, 33] width 73 height 5
click at [189, 49] on span "[DATE]" at bounding box center [184, 49] width 12 height 4
click at [203, 109] on div "2019" at bounding box center [203, 109] width 17 height 10
click at [184, 76] on div "JAN" at bounding box center [184, 76] width 17 height 10
click at [202, 83] on div "1" at bounding box center [202, 83] width 10 height 10
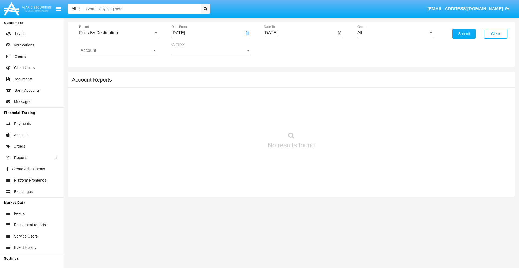
type input "[DATE]"
click at [300, 33] on input "[DATE]" at bounding box center [300, 33] width 73 height 5
click at [281, 49] on span "[DATE]" at bounding box center [277, 49] width 12 height 4
click at [295, 109] on div "2019" at bounding box center [295, 109] width 17 height 10
click at [276, 76] on div "JAN" at bounding box center [276, 76] width 17 height 10
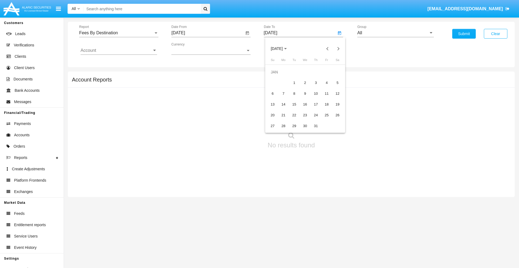
click at [294, 83] on div "1" at bounding box center [294, 83] width 10 height 10
type input "01/01/19"
click at [119, 51] on input "Account" at bounding box center [119, 50] width 76 height 5
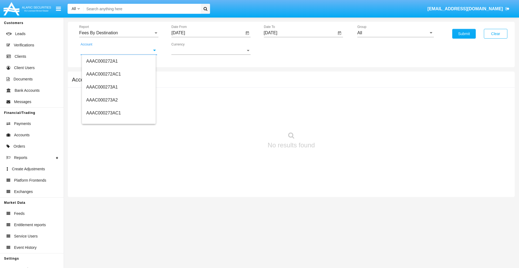
scroll to position [65795, 0]
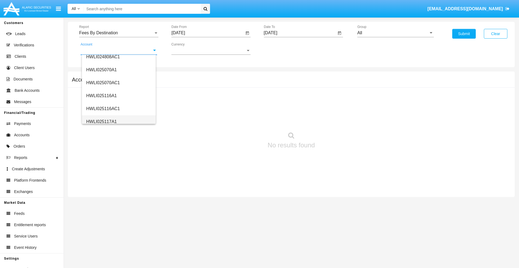
click at [101, 122] on span "HWLI025117A1" at bounding box center [101, 121] width 31 height 5
type input "HWLI025117A1"
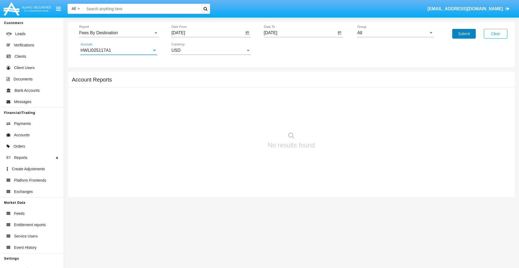
click at [464, 34] on button "Submit" at bounding box center [464, 34] width 24 height 10
click at [119, 33] on span "Report" at bounding box center [116, 33] width 74 height 5
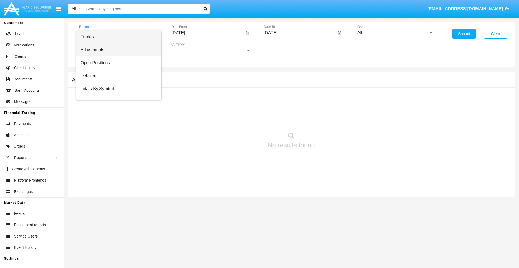
click at [116, 50] on span "Adjustments" at bounding box center [119, 49] width 76 height 13
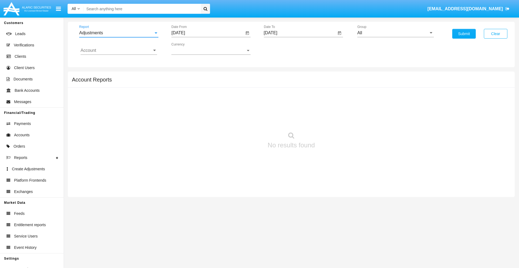
click at [208, 33] on input "[DATE]" at bounding box center [207, 33] width 73 height 5
click at [189, 49] on span "[DATE]" at bounding box center [184, 49] width 12 height 4
click at [241, 119] on div "2025" at bounding box center [241, 120] width 17 height 10
click at [184, 98] on div "SEP" at bounding box center [184, 98] width 17 height 10
click at [191, 83] on div "1" at bounding box center [191, 83] width 10 height 10
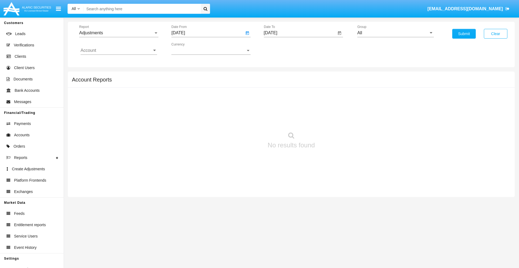
type input "09/01/25"
click at [300, 33] on input "[DATE]" at bounding box center [300, 33] width 73 height 5
click at [281, 49] on span "[DATE]" at bounding box center [277, 49] width 12 height 4
click at [333, 119] on div "2025" at bounding box center [333, 120] width 17 height 10
click at [295, 98] on div "OCT" at bounding box center [295, 98] width 17 height 10
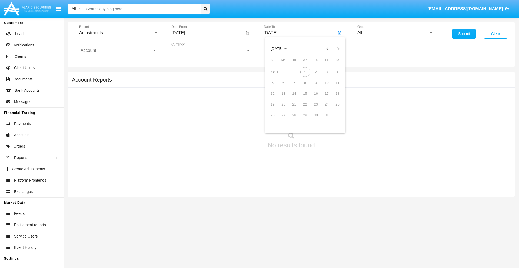
click at [305, 72] on div "1" at bounding box center [305, 72] width 10 height 10
type input "[DATE]"
click at [395, 33] on input "All" at bounding box center [395, 33] width 76 height 5
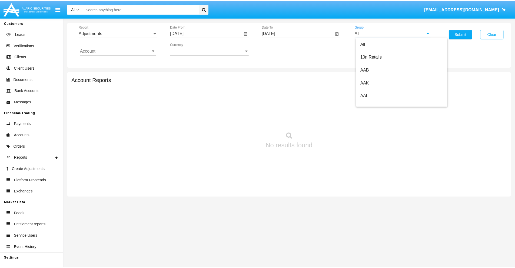
scroll to position [121, 0]
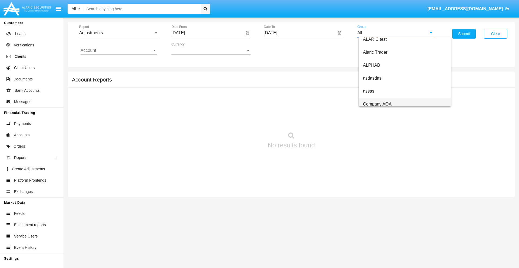
click at [377, 104] on span "Company AQA" at bounding box center [377, 104] width 29 height 5
type input "Company AQA"
click at [119, 51] on input "Account" at bounding box center [119, 50] width 76 height 5
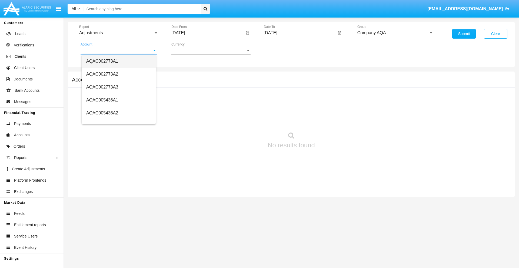
click at [102, 61] on span "AQAC002773A1" at bounding box center [102, 61] width 32 height 5
type input "AQAC002773A1"
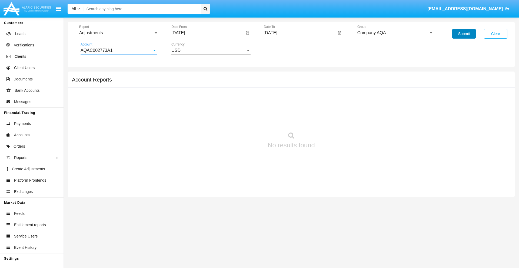
click at [464, 34] on button "Submit" at bounding box center [464, 34] width 24 height 10
click at [119, 33] on span "Report" at bounding box center [116, 33] width 74 height 5
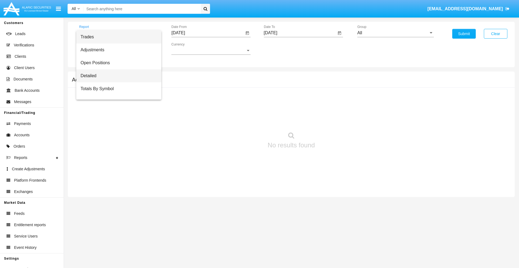
click at [116, 76] on span "Detailed" at bounding box center [119, 75] width 76 height 13
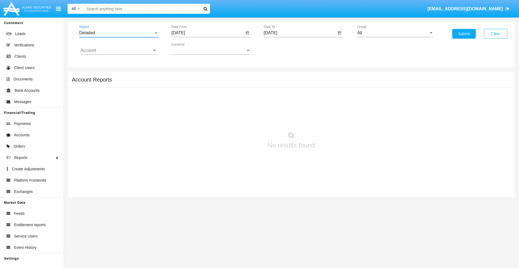
click at [208, 33] on input "[DATE]" at bounding box center [207, 33] width 73 height 5
click at [189, 49] on span "[DATE]" at bounding box center [184, 49] width 12 height 4
click at [241, 119] on div "2025" at bounding box center [241, 120] width 17 height 10
click at [184, 98] on div "SEP" at bounding box center [184, 98] width 17 height 10
click at [180, 115] on div "21" at bounding box center [180, 116] width 10 height 10
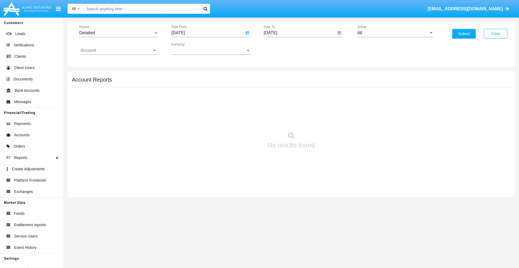
type input "[DATE]"
click at [300, 33] on input "[DATE]" at bounding box center [300, 33] width 73 height 5
click at [281, 49] on span "[DATE]" at bounding box center [277, 49] width 12 height 4
click at [333, 119] on div "2025" at bounding box center [333, 120] width 17 height 10
click at [295, 98] on div "OCT" at bounding box center [295, 98] width 17 height 10
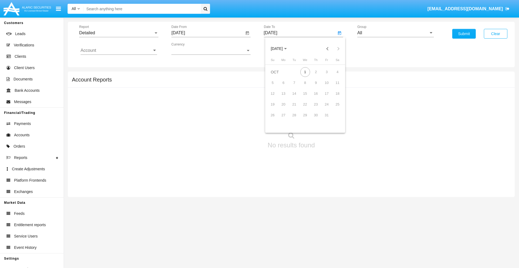
click at [305, 72] on div "1" at bounding box center [305, 72] width 10 height 10
type input "[DATE]"
click at [395, 33] on input "All" at bounding box center [395, 33] width 76 height 5
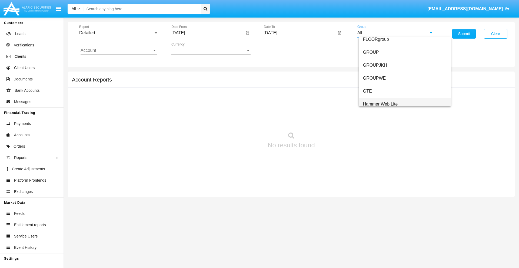
click at [380, 104] on span "Hammer Web Lite" at bounding box center [380, 104] width 35 height 5
type input "Hammer Web Lite"
click at [119, 51] on input "Account" at bounding box center [119, 50] width 76 height 5
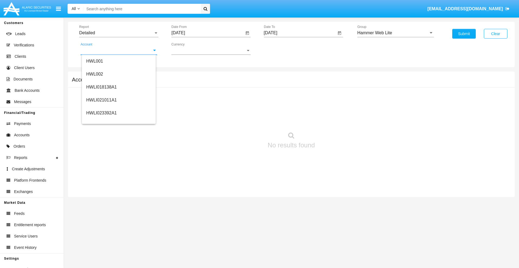
click at [101, 202] on span "HWLI025117A1" at bounding box center [101, 204] width 31 height 5
type input "HWLI025117A1"
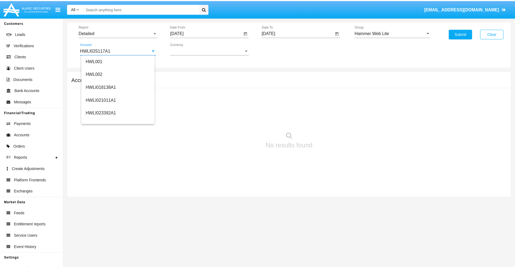
scroll to position [0, 0]
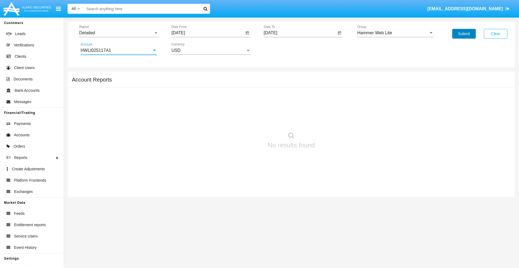
click at [464, 34] on button "Submit" at bounding box center [464, 34] width 24 height 10
click at [119, 33] on span "Report" at bounding box center [116, 33] width 74 height 5
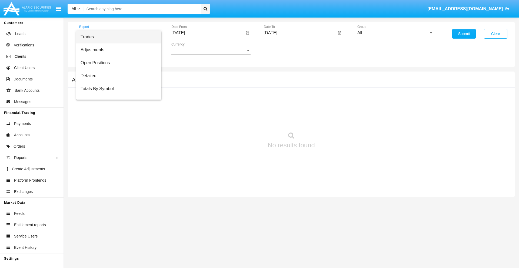
scroll to position [35, 0]
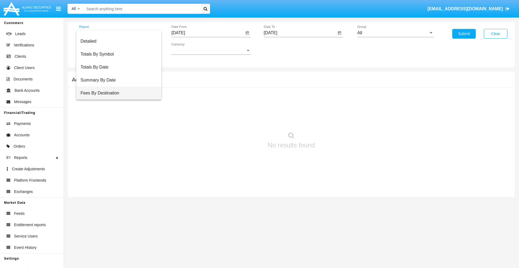
click at [116, 93] on span "Fees By Destination" at bounding box center [119, 93] width 76 height 13
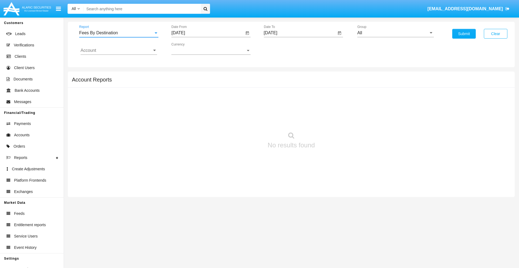
click at [208, 33] on input "[DATE]" at bounding box center [207, 33] width 73 height 5
click at [189, 49] on span "[DATE]" at bounding box center [184, 49] width 12 height 4
click at [241, 119] on div "2025" at bounding box center [241, 120] width 17 height 10
click at [222, 87] on div "[DATE]" at bounding box center [222, 87] width 17 height 10
click at [202, 83] on div "1" at bounding box center [202, 83] width 10 height 10
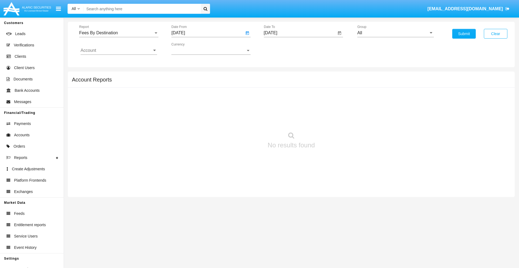
type input "[DATE]"
click at [300, 33] on input "[DATE]" at bounding box center [300, 33] width 73 height 5
click at [281, 49] on span "[DATE]" at bounding box center [277, 49] width 12 height 4
click at [333, 119] on div "2025" at bounding box center [333, 120] width 17 height 10
click at [295, 98] on div "OCT" at bounding box center [295, 98] width 17 height 10
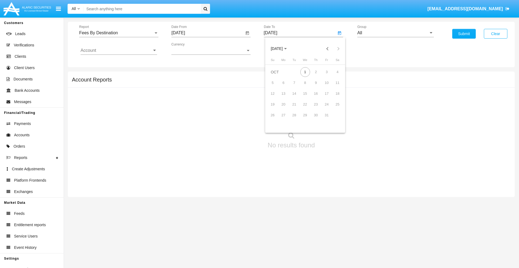
click at [305, 72] on div "1" at bounding box center [305, 72] width 10 height 10
type input "[DATE]"
click at [395, 33] on input "All" at bounding box center [395, 33] width 76 height 5
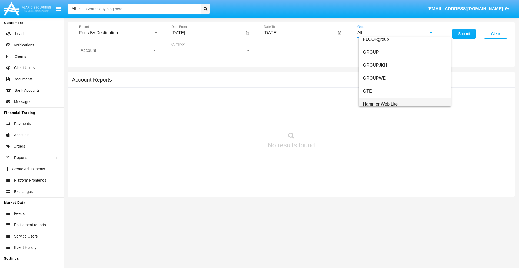
click at [380, 104] on span "Hammer Web Lite" at bounding box center [380, 104] width 35 height 5
type input "Hammer Web Lite"
click at [119, 51] on input "Account" at bounding box center [119, 50] width 76 height 5
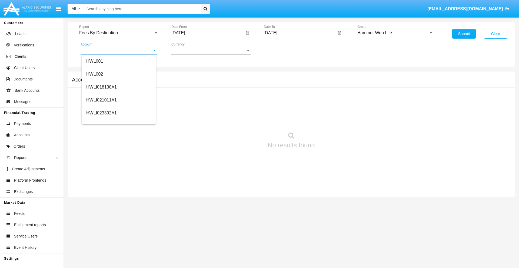
scroll to position [82, 0]
click at [101, 122] on span "HWLI025117A1" at bounding box center [101, 121] width 31 height 5
type input "HWLI025117A1"
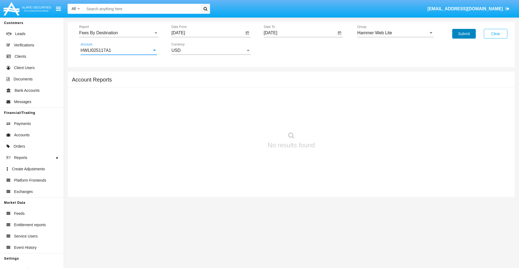
click at [464, 34] on button "Submit" at bounding box center [464, 34] width 24 height 10
click at [119, 33] on span "Report" at bounding box center [116, 33] width 74 height 5
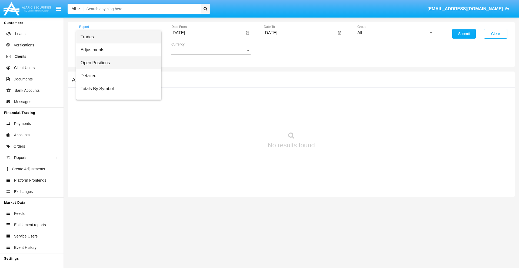
click at [116, 63] on span "Open Positions" at bounding box center [119, 62] width 76 height 13
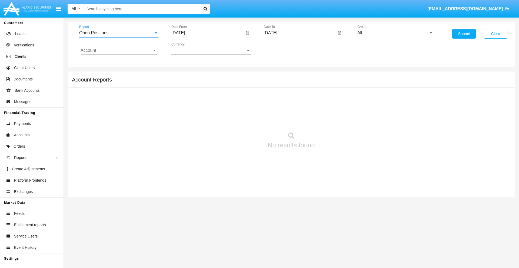
click at [208, 33] on input "[DATE]" at bounding box center [207, 33] width 73 height 5
click at [189, 49] on span "[DATE]" at bounding box center [184, 49] width 12 height 4
click at [241, 119] on div "2025" at bounding box center [241, 120] width 17 height 10
click at [184, 98] on div "SEP" at bounding box center [184, 98] width 17 height 10
click at [191, 83] on div "1" at bounding box center [191, 83] width 10 height 10
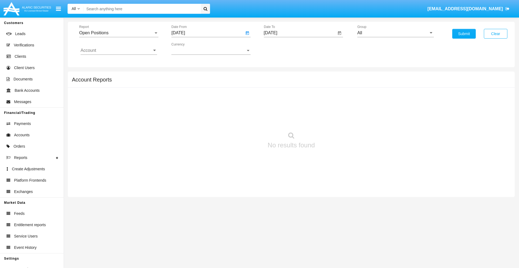
type input "09/01/25"
click at [300, 33] on input "[DATE]" at bounding box center [300, 33] width 73 height 5
click at [281, 49] on span "[DATE]" at bounding box center [277, 49] width 12 height 4
click at [333, 119] on div "2025" at bounding box center [333, 120] width 17 height 10
click at [295, 98] on div "OCT" at bounding box center [295, 98] width 17 height 10
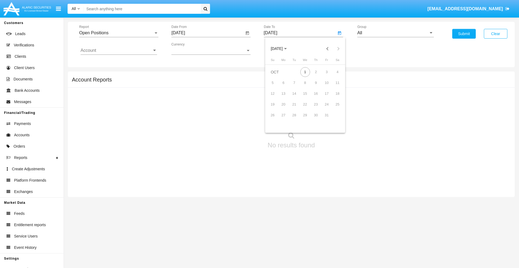
click at [305, 72] on div "1" at bounding box center [305, 72] width 10 height 10
type input "[DATE]"
click at [395, 33] on input "All" at bounding box center [395, 33] width 76 height 5
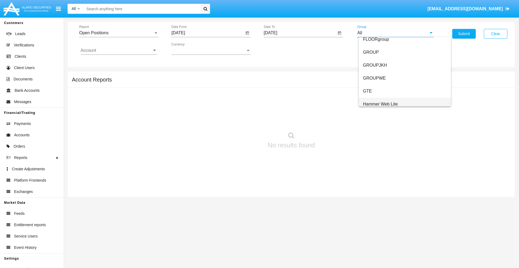
click at [380, 104] on span "Hammer Web Lite" at bounding box center [380, 104] width 35 height 5
type input "Hammer Web Lite"
click at [119, 51] on input "Account" at bounding box center [119, 50] width 76 height 5
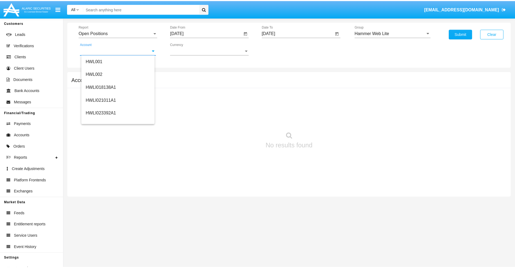
scroll to position [82, 0]
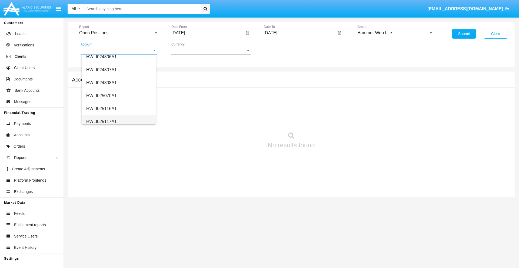
click at [101, 122] on span "HWLI025117A1" at bounding box center [101, 121] width 31 height 5
type input "HWLI025117A1"
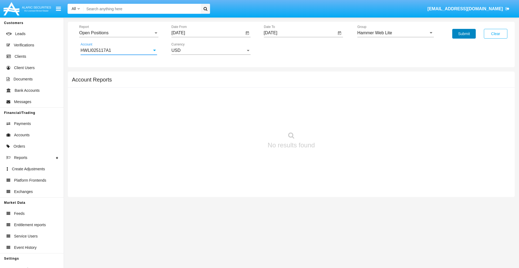
click at [464, 34] on button "Submit" at bounding box center [464, 34] width 24 height 10
click at [119, 33] on span "Report" at bounding box center [116, 33] width 74 height 5
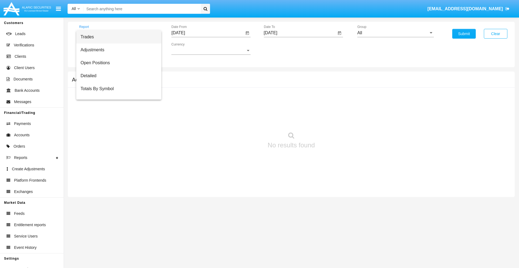
click at [116, 108] on span "Summary By Date" at bounding box center [119, 114] width 76 height 13
click at [208, 33] on input "[DATE]" at bounding box center [207, 33] width 73 height 5
click at [189, 49] on span "[DATE]" at bounding box center [184, 49] width 12 height 4
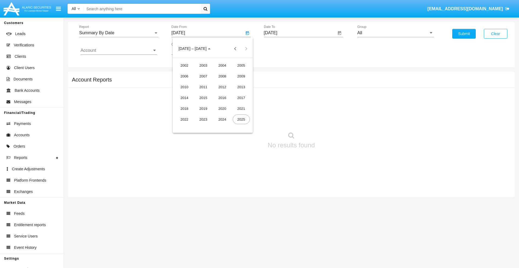
click at [241, 119] on div "2025" at bounding box center [241, 120] width 17 height 10
click at [184, 98] on div "SEP" at bounding box center [184, 98] width 17 height 10
click at [202, 104] on div "16" at bounding box center [202, 105] width 10 height 10
type input "[DATE]"
click at [300, 33] on input "[DATE]" at bounding box center [300, 33] width 73 height 5
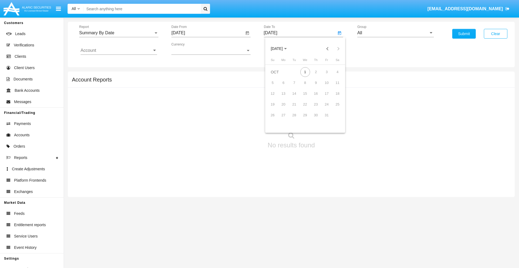
click at [281, 49] on span "[DATE]" at bounding box center [277, 49] width 12 height 4
click at [333, 119] on div "2025" at bounding box center [333, 120] width 17 height 10
click at [295, 98] on div "OCT" at bounding box center [295, 98] width 17 height 10
click at [305, 72] on div "1" at bounding box center [305, 72] width 10 height 10
type input "[DATE]"
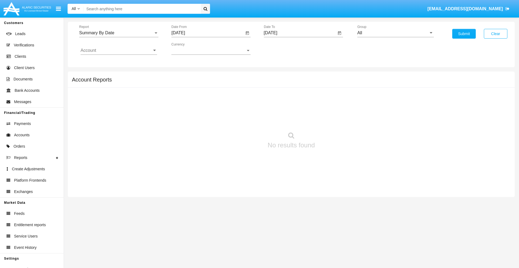
click at [395, 33] on input "All" at bounding box center [395, 33] width 76 height 5
click at [380, 104] on span "Hammer Web Lite" at bounding box center [380, 104] width 35 height 5
type input "Hammer Web Lite"
click at [119, 51] on input "Account" at bounding box center [119, 50] width 76 height 5
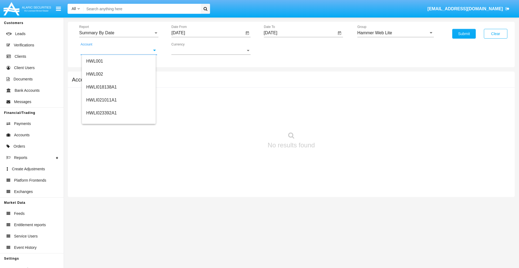
scroll to position [82, 0]
click at [101, 122] on span "HWLI025117A1" at bounding box center [101, 121] width 31 height 5
type input "HWLI025117A1"
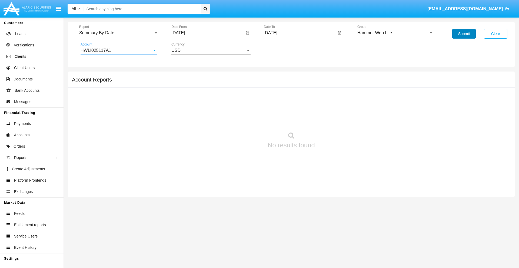
click at [464, 34] on button "Submit" at bounding box center [464, 34] width 24 height 10
click at [119, 33] on span "Report" at bounding box center [116, 33] width 74 height 5
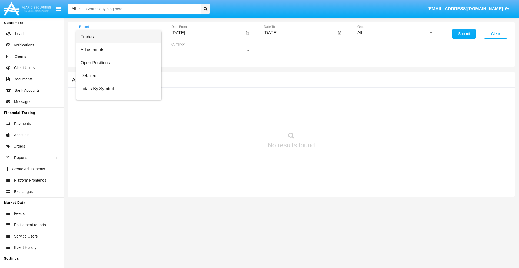
scroll to position [9, 0]
click at [116, 93] on span "Totals By Date" at bounding box center [119, 93] width 76 height 13
click at [208, 33] on input "[DATE]" at bounding box center [207, 33] width 73 height 5
click at [189, 49] on span "[DATE]" at bounding box center [184, 49] width 12 height 4
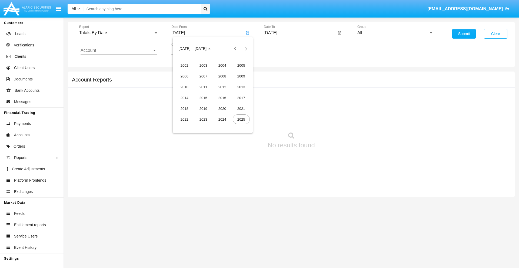
click at [241, 119] on div "2025" at bounding box center [241, 120] width 17 height 10
click at [184, 98] on div "SEP" at bounding box center [184, 98] width 17 height 10
click at [202, 104] on div "16" at bounding box center [202, 105] width 10 height 10
type input "[DATE]"
click at [300, 33] on input "[DATE]" at bounding box center [300, 33] width 73 height 5
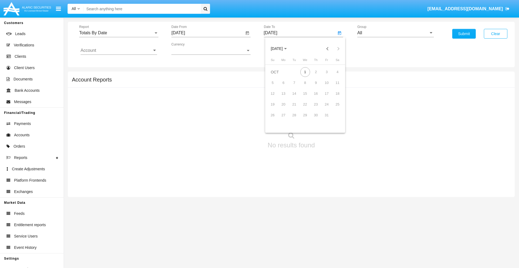
click at [281, 49] on span "[DATE]" at bounding box center [277, 49] width 12 height 4
click at [333, 119] on div "2025" at bounding box center [333, 120] width 17 height 10
click at [295, 98] on div "OCT" at bounding box center [295, 98] width 17 height 10
click at [305, 72] on div "1" at bounding box center [305, 72] width 10 height 10
type input "[DATE]"
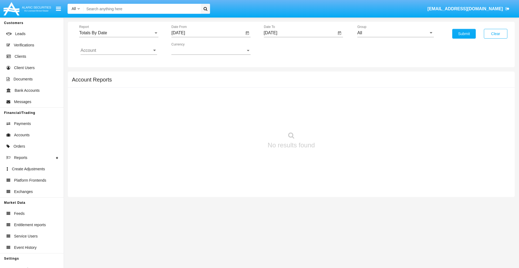
click at [395, 33] on input "All" at bounding box center [395, 33] width 76 height 5
type input "Hammer Web Lite"
click at [119, 51] on input "Account" at bounding box center [119, 50] width 76 height 5
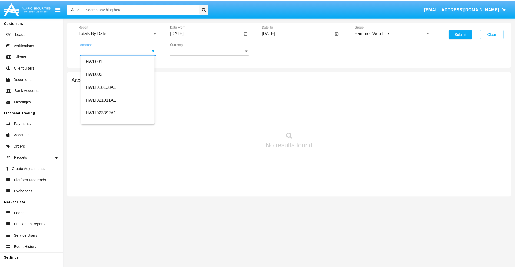
scroll to position [82, 0]
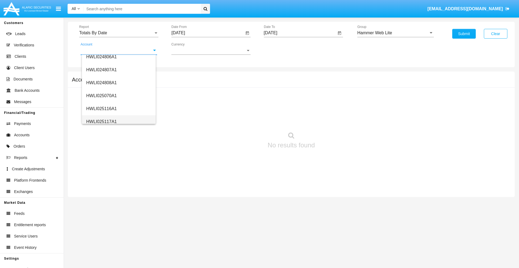
click at [101, 122] on span "HWLI025117A1" at bounding box center [101, 121] width 31 height 5
type input "HWLI025117A1"
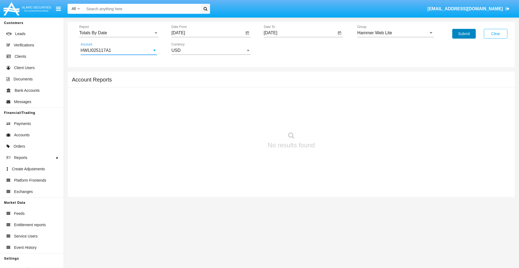
click at [464, 34] on button "Submit" at bounding box center [464, 34] width 24 height 10
click at [119, 33] on span "Report" at bounding box center [116, 33] width 74 height 5
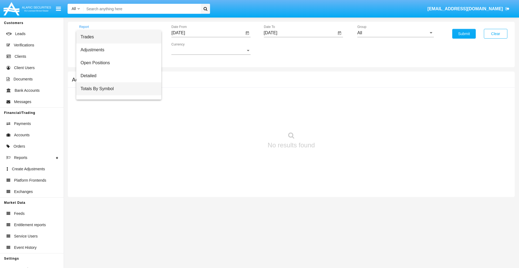
click at [116, 89] on span "Totals By Symbol" at bounding box center [119, 88] width 76 height 13
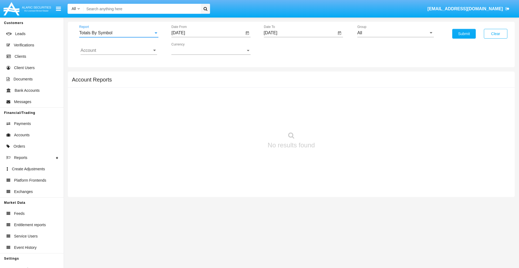
click at [208, 33] on input "[DATE]" at bounding box center [207, 33] width 73 height 5
click at [189, 49] on span "[DATE]" at bounding box center [184, 49] width 12 height 4
click at [241, 119] on div "2025" at bounding box center [241, 120] width 17 height 10
click at [184, 98] on div "SEP" at bounding box center [184, 98] width 17 height 10
click at [191, 83] on div "1" at bounding box center [191, 83] width 10 height 10
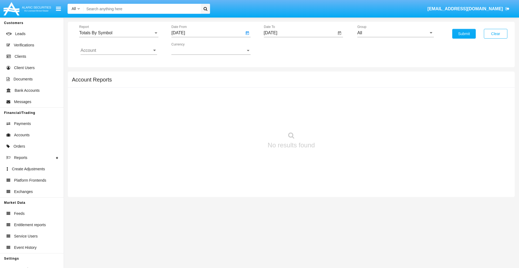
type input "[DATE]"
click at [300, 33] on input "[DATE]" at bounding box center [300, 33] width 73 height 5
click at [281, 49] on span "[DATE]" at bounding box center [277, 49] width 12 height 4
click at [333, 119] on div "2025" at bounding box center [333, 120] width 17 height 10
click at [295, 98] on div "OCT" at bounding box center [295, 98] width 17 height 10
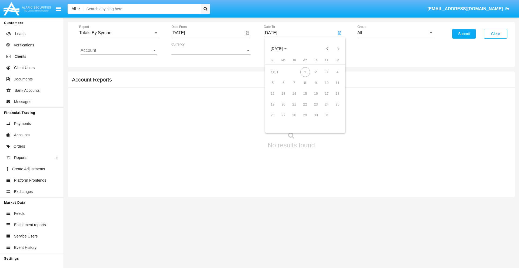
click at [305, 72] on div "1" at bounding box center [305, 72] width 10 height 10
type input "[DATE]"
click at [395, 33] on input "All" at bounding box center [395, 33] width 76 height 5
type input "Hammer Web Lite"
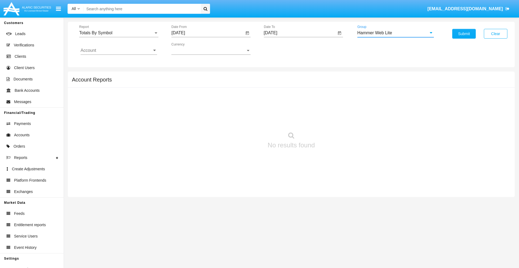
click at [119, 51] on input "Account" at bounding box center [119, 50] width 76 height 5
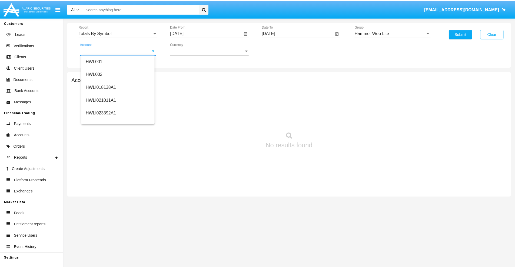
scroll to position [82, 0]
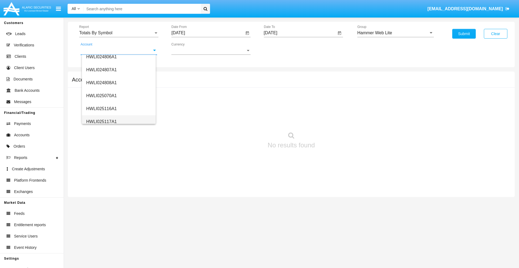
click at [101, 122] on span "HWLI025117A1" at bounding box center [101, 121] width 31 height 5
type input "HWLI025117A1"
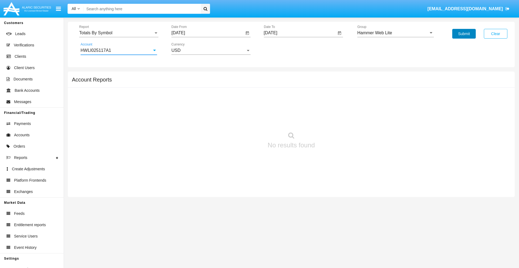
click at [464, 34] on button "Submit" at bounding box center [464, 34] width 24 height 10
click at [119, 33] on span "Report" at bounding box center [116, 33] width 74 height 5
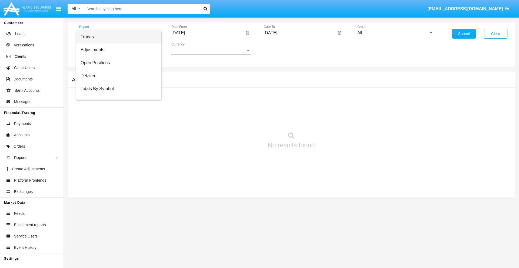
click at [116, 37] on span "Trades" at bounding box center [119, 37] width 76 height 13
click at [208, 33] on input "[DATE]" at bounding box center [207, 33] width 73 height 5
click at [189, 49] on span "[DATE]" at bounding box center [184, 49] width 12 height 4
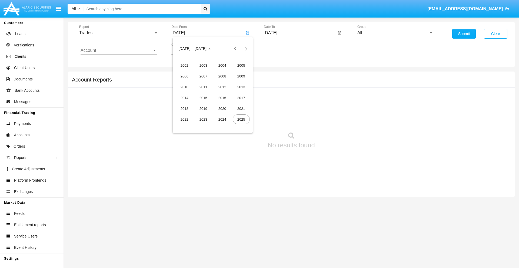
click at [241, 119] on div "2025" at bounding box center [241, 120] width 17 height 10
click at [222, 87] on div "[DATE]" at bounding box center [222, 87] width 17 height 10
click at [202, 83] on div "1" at bounding box center [202, 83] width 10 height 10
type input "[DATE]"
click at [300, 33] on input "[DATE]" at bounding box center [300, 33] width 73 height 5
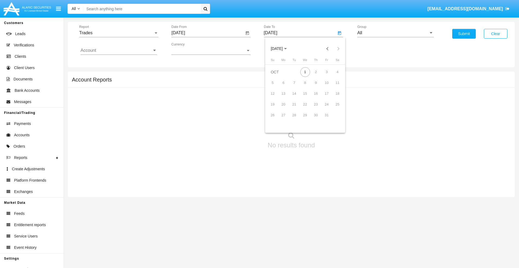
click at [281, 49] on span "[DATE]" at bounding box center [277, 49] width 12 height 4
click at [333, 119] on div "2025" at bounding box center [333, 120] width 17 height 10
click at [295, 98] on div "OCT" at bounding box center [295, 98] width 17 height 10
click at [305, 72] on div "1" at bounding box center [305, 72] width 10 height 10
type input "[DATE]"
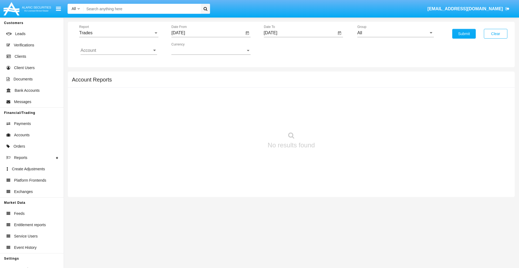
click at [395, 33] on input "All" at bounding box center [395, 33] width 76 height 5
click at [380, 104] on span "Hammer Web Lite" at bounding box center [380, 104] width 35 height 5
type input "Hammer Web Lite"
click at [119, 51] on input "Account" at bounding box center [119, 50] width 76 height 5
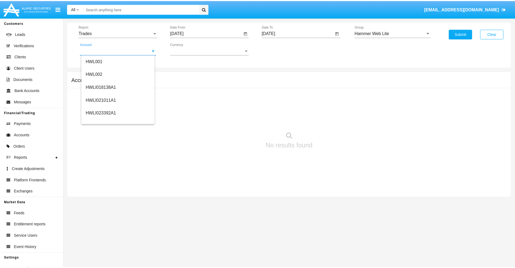
scroll to position [82, 0]
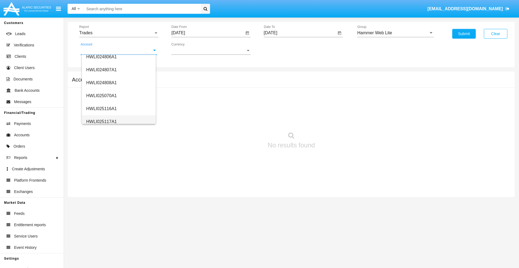
click at [101, 122] on span "HWLI025117A1" at bounding box center [101, 121] width 31 height 5
type input "HWLI025117A1"
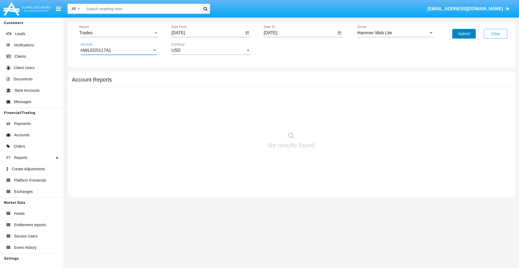
click at [464, 34] on button "Submit" at bounding box center [464, 34] width 24 height 10
click at [119, 33] on span "Report" at bounding box center [116, 33] width 74 height 5
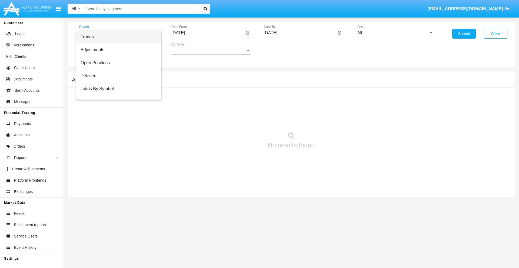
click at [116, 37] on span "Trades" at bounding box center [119, 37] width 76 height 13
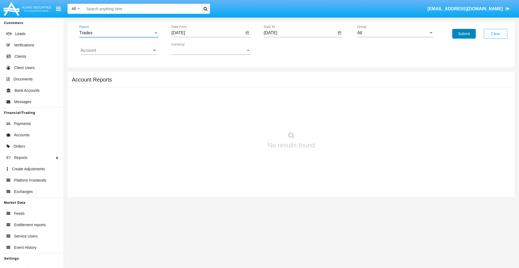
click at [464, 34] on button "Submit" at bounding box center [464, 34] width 24 height 10
click at [119, 33] on span "Report" at bounding box center [116, 33] width 74 height 5
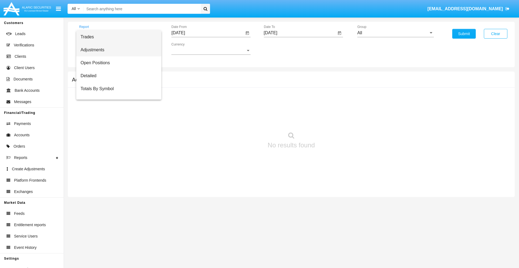
click at [116, 50] on span "Adjustments" at bounding box center [119, 49] width 76 height 13
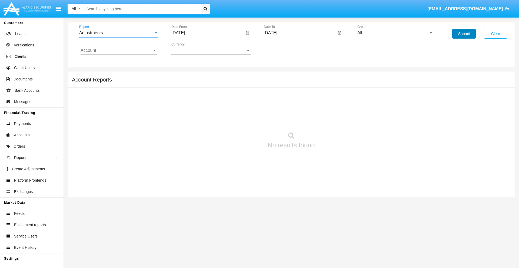
click at [464, 34] on button "Submit" at bounding box center [464, 34] width 24 height 10
click at [119, 33] on span "Report" at bounding box center [116, 33] width 74 height 5
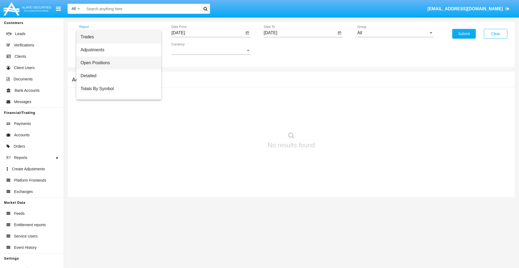
click at [116, 63] on span "Open Positions" at bounding box center [119, 62] width 76 height 13
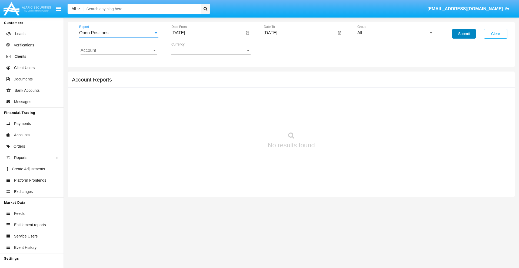
click at [464, 34] on button "Submit" at bounding box center [464, 34] width 24 height 10
click at [119, 33] on span "Report" at bounding box center [116, 33] width 74 height 5
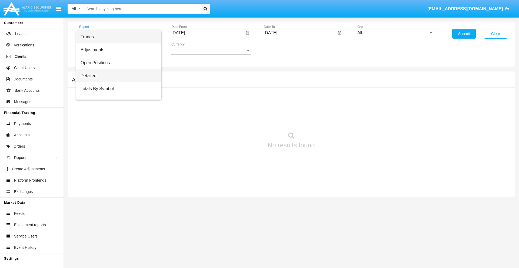
click at [116, 76] on span "Detailed" at bounding box center [119, 75] width 76 height 13
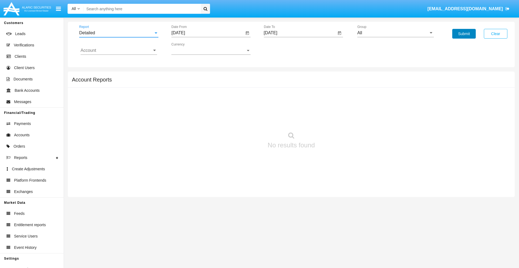
click at [464, 34] on button "Submit" at bounding box center [464, 34] width 24 height 10
click at [119, 33] on span "Report" at bounding box center [116, 33] width 74 height 5
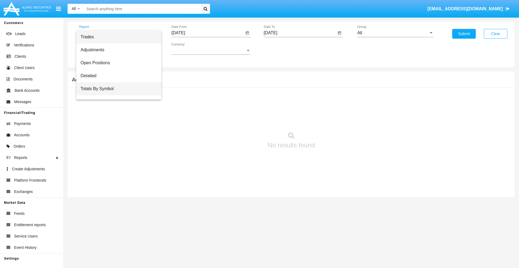
click at [116, 89] on span "Totals By Symbol" at bounding box center [119, 88] width 76 height 13
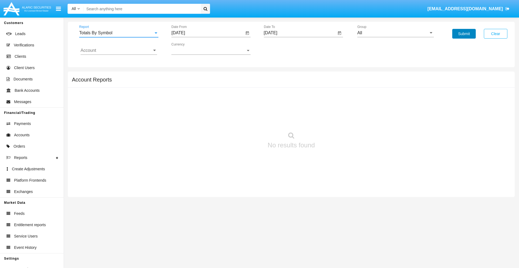
click at [464, 34] on button "Submit" at bounding box center [464, 34] width 24 height 10
click at [119, 33] on span "Report" at bounding box center [116, 33] width 74 height 5
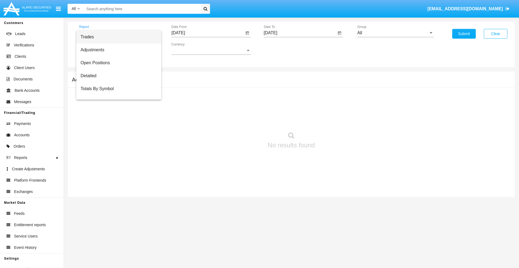
scroll to position [9, 0]
click at [116, 93] on span "Totals By Date" at bounding box center [119, 93] width 76 height 13
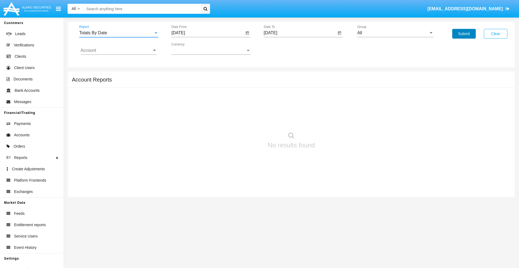
click at [464, 34] on button "Submit" at bounding box center [464, 34] width 24 height 10
click at [119, 33] on span "Report" at bounding box center [116, 33] width 74 height 5
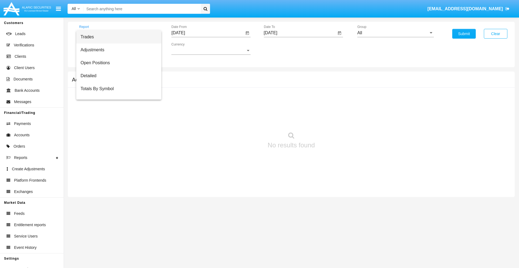
scroll to position [22, 0]
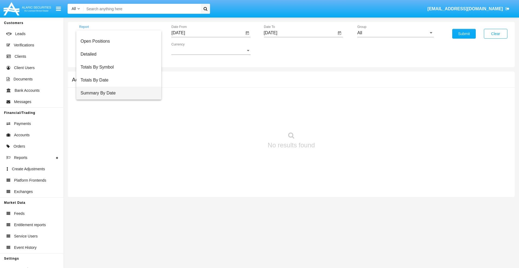
click at [116, 93] on span "Summary By Date" at bounding box center [119, 93] width 76 height 13
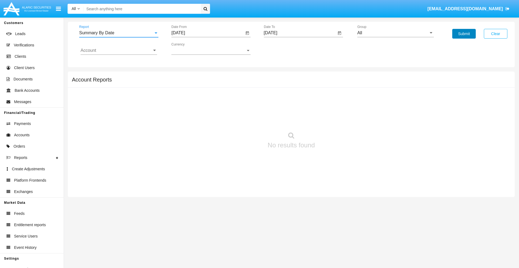
click at [464, 34] on button "Submit" at bounding box center [464, 34] width 24 height 10
